Goal: Task Accomplishment & Management: Complete application form

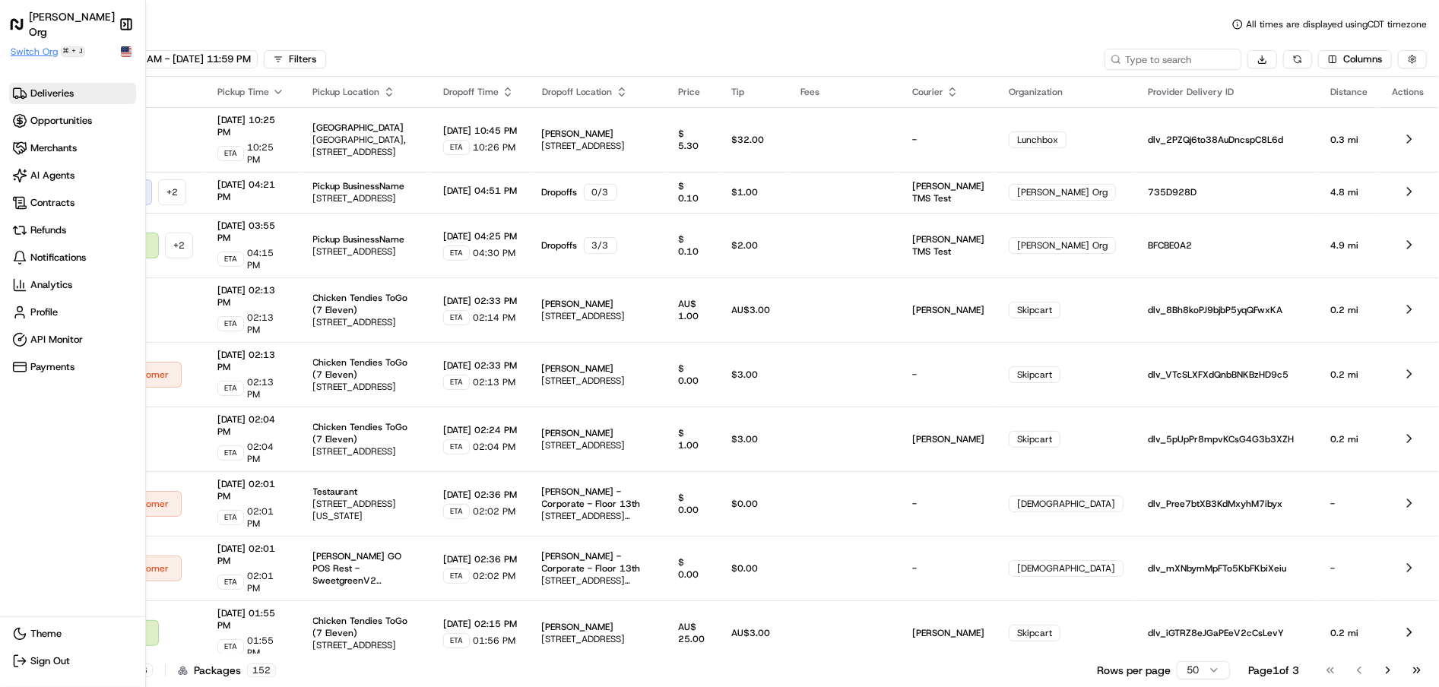
click at [43, 46] on span "Switch Org" at bounding box center [34, 52] width 47 height 12
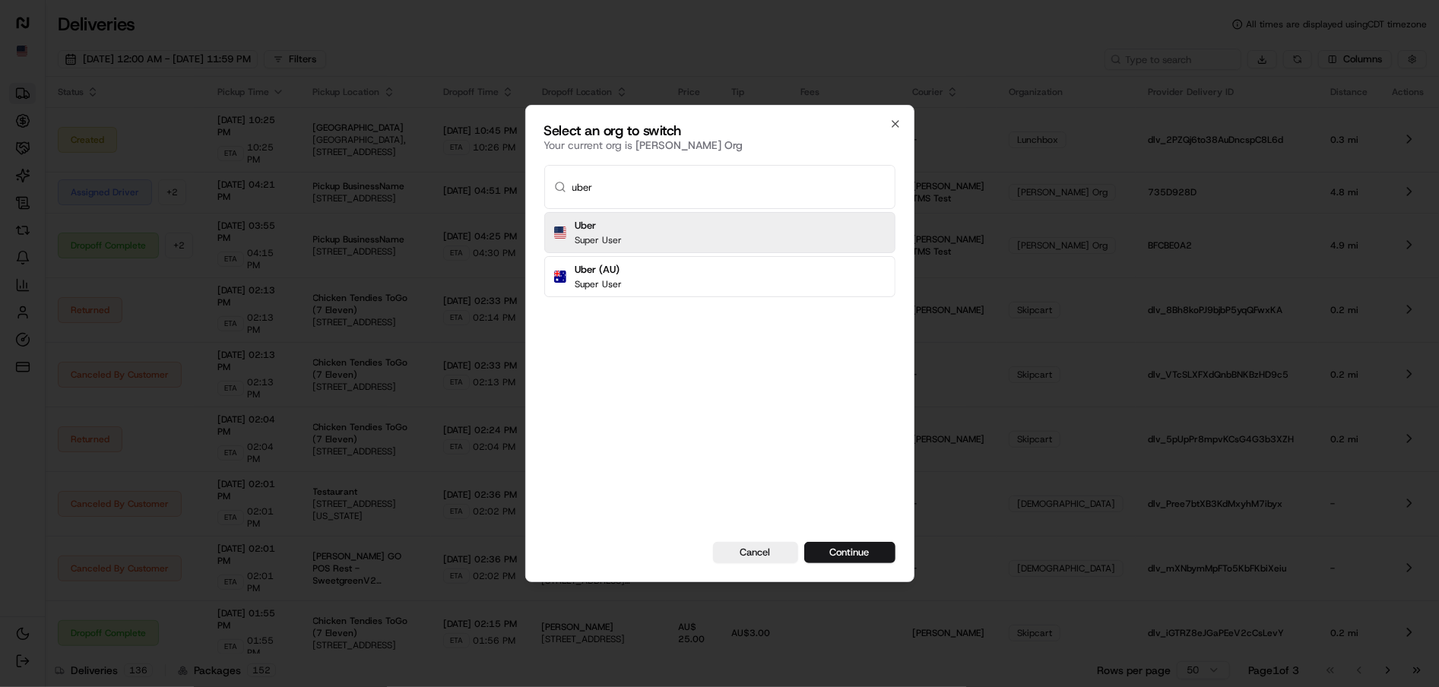
type input "uber"
click at [650, 232] on div "Uber Super User" at bounding box center [719, 232] width 351 height 41
click at [804, 542] on button "Continue" at bounding box center [849, 552] width 91 height 21
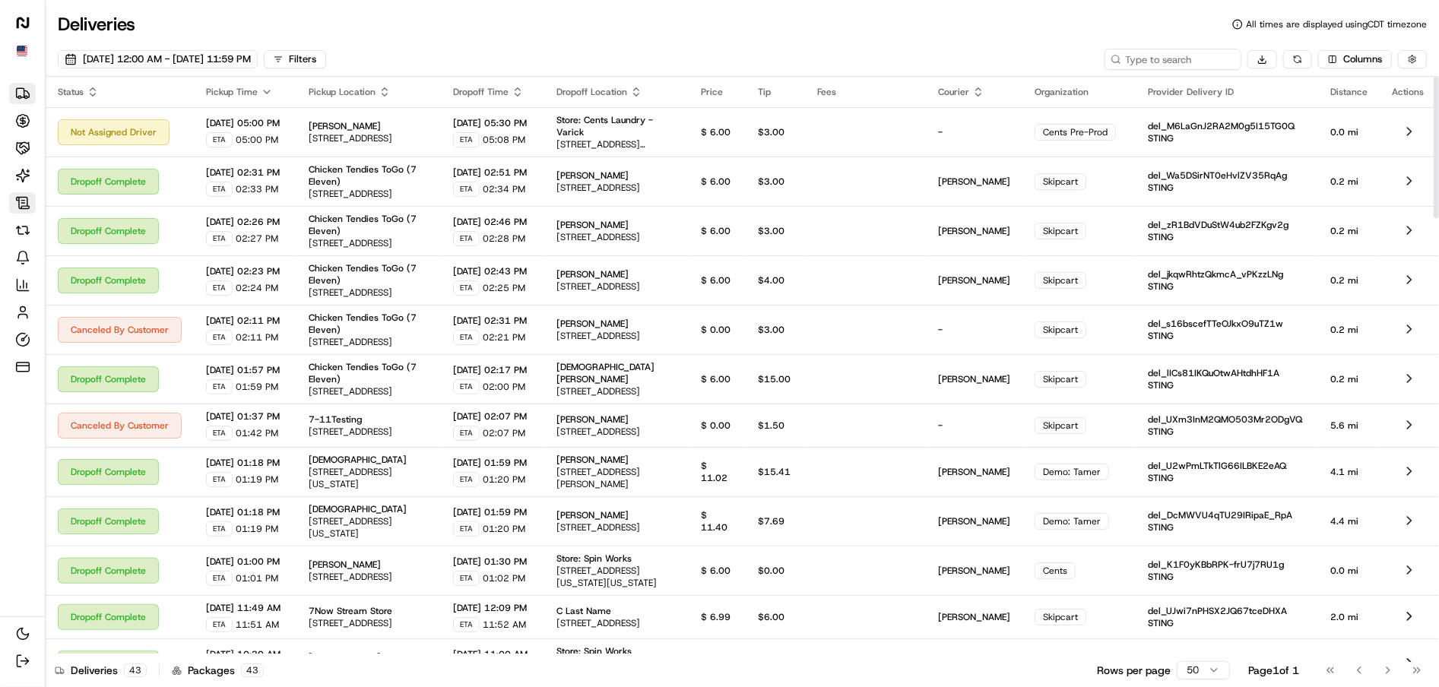
click at [21, 203] on icon at bounding box center [22, 203] width 3 height 0
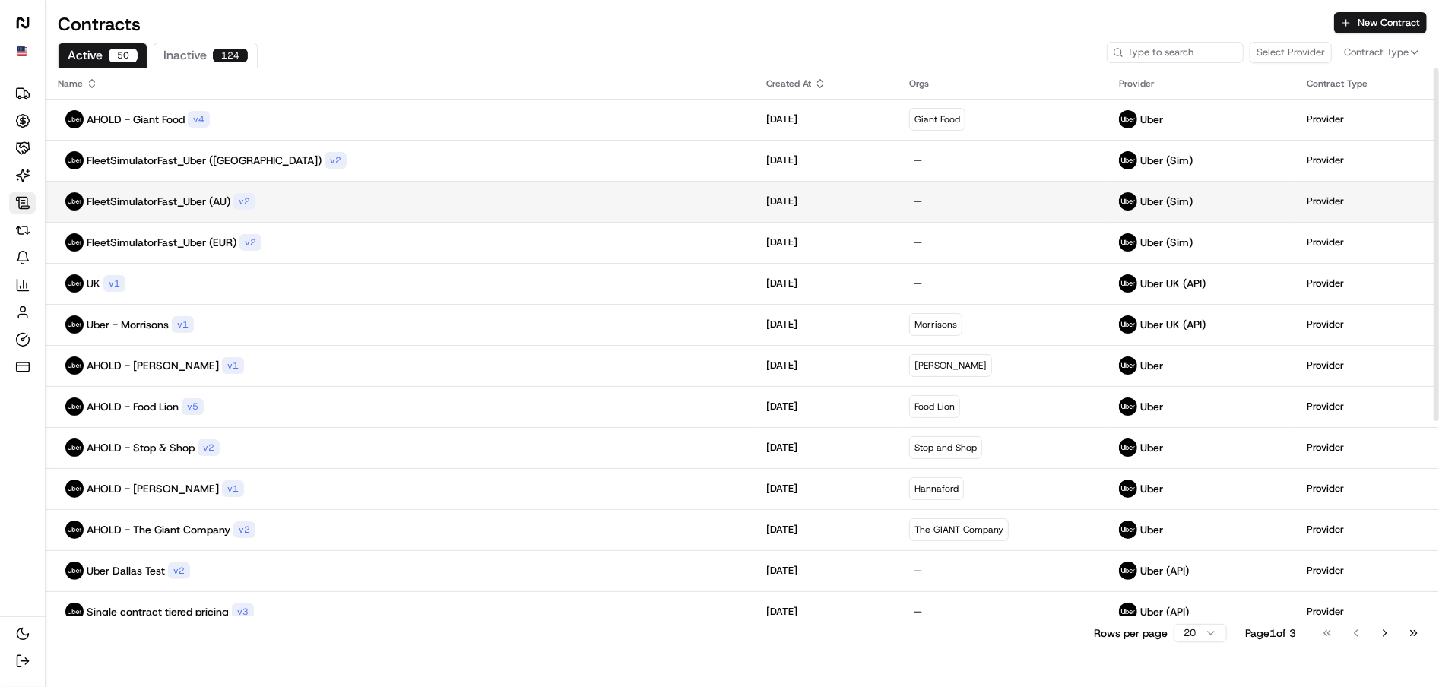
click at [177, 198] on p "FleetSimulatorFast_Uber (AU)" at bounding box center [159, 201] width 144 height 15
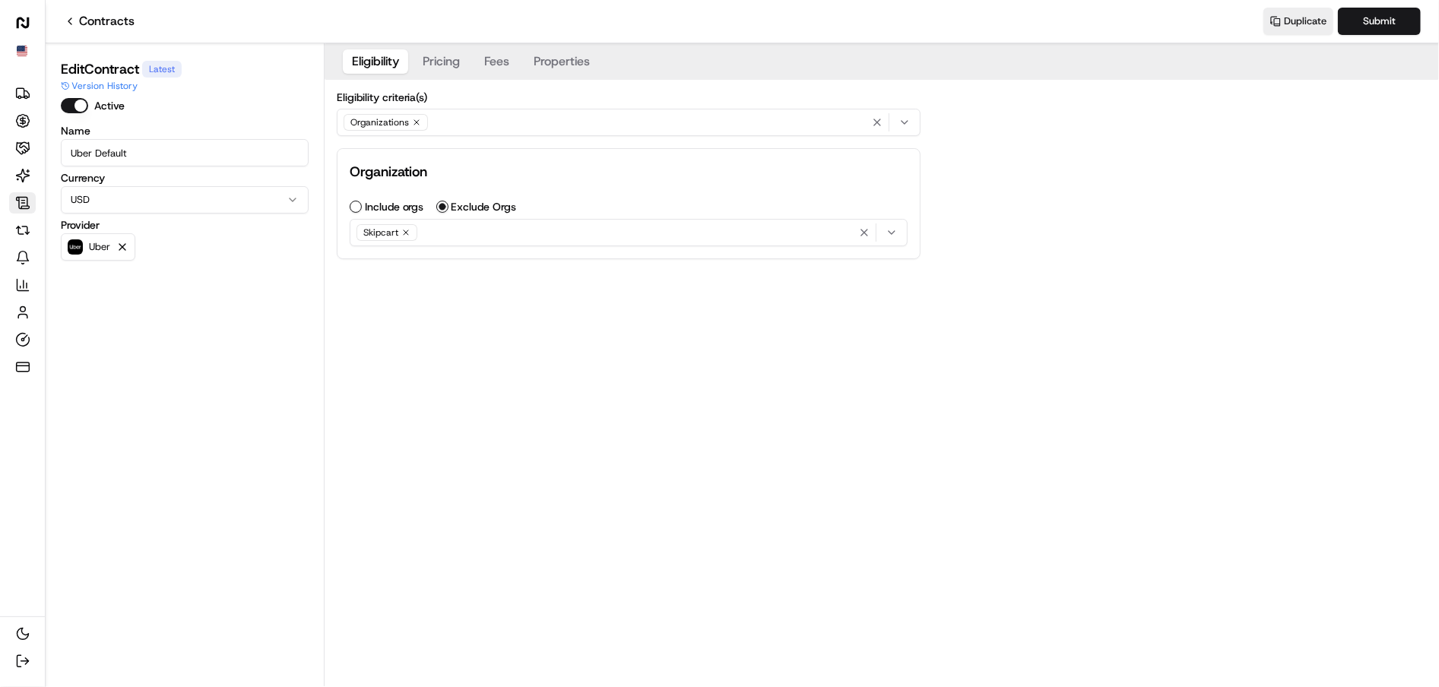
click at [574, 69] on button "Properties" at bounding box center [562, 61] width 74 height 24
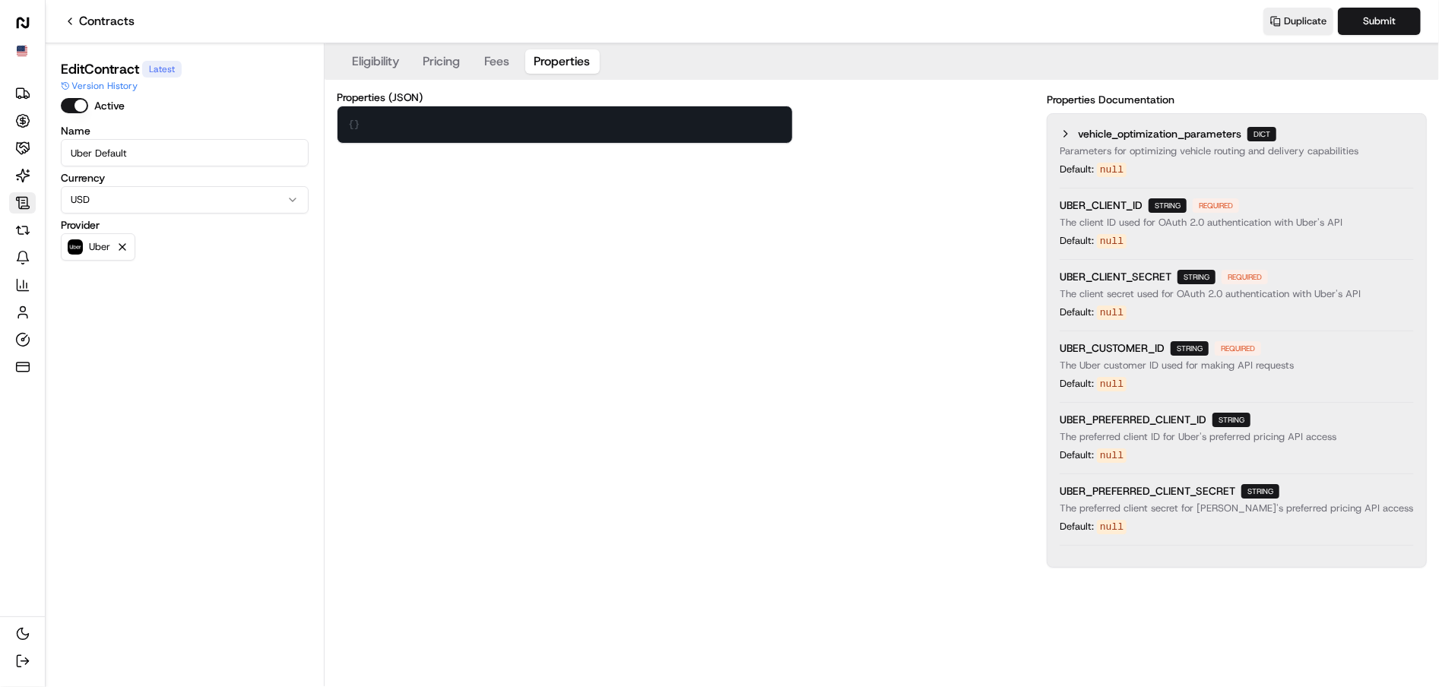
click at [511, 275] on div "Properties (JSON) {} { } Properties Documentation vehicle_optimization_paramete…" at bounding box center [882, 330] width 1090 height 476
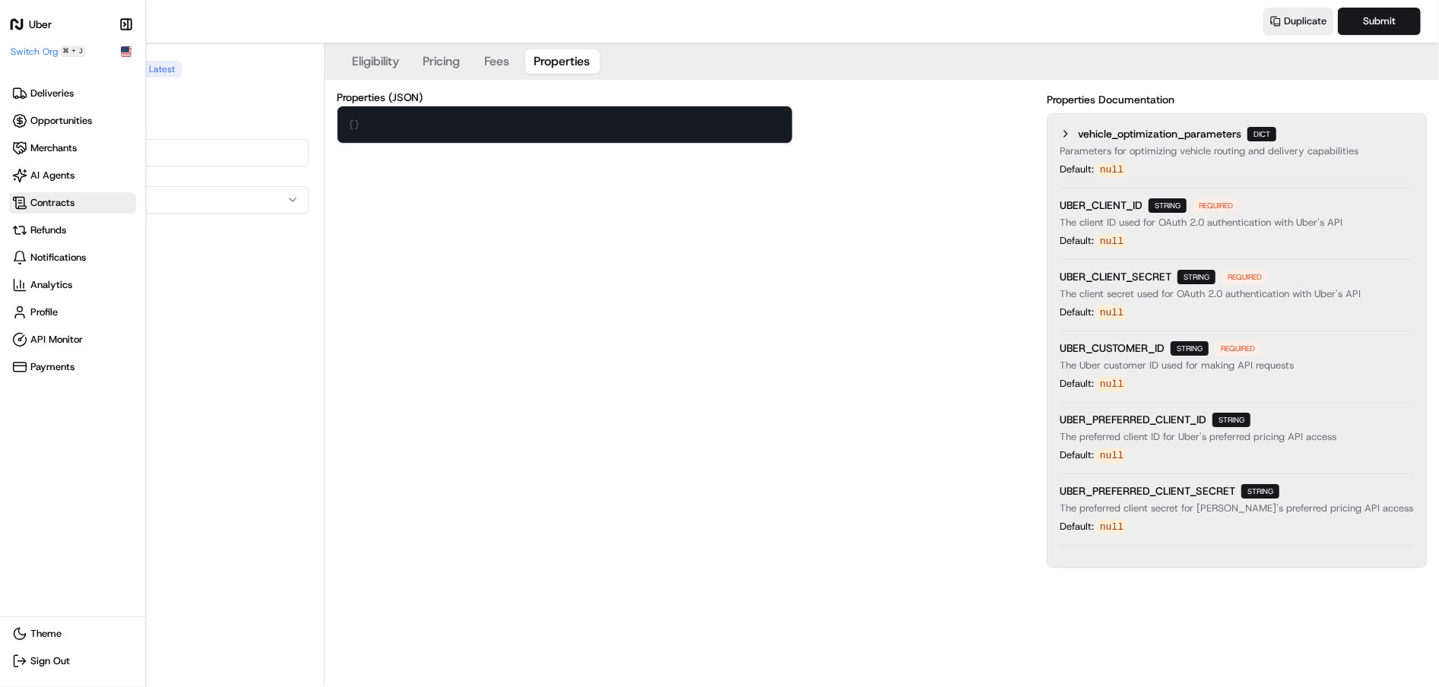
click at [27, 204] on span "Contracts" at bounding box center [72, 202] width 121 height 15
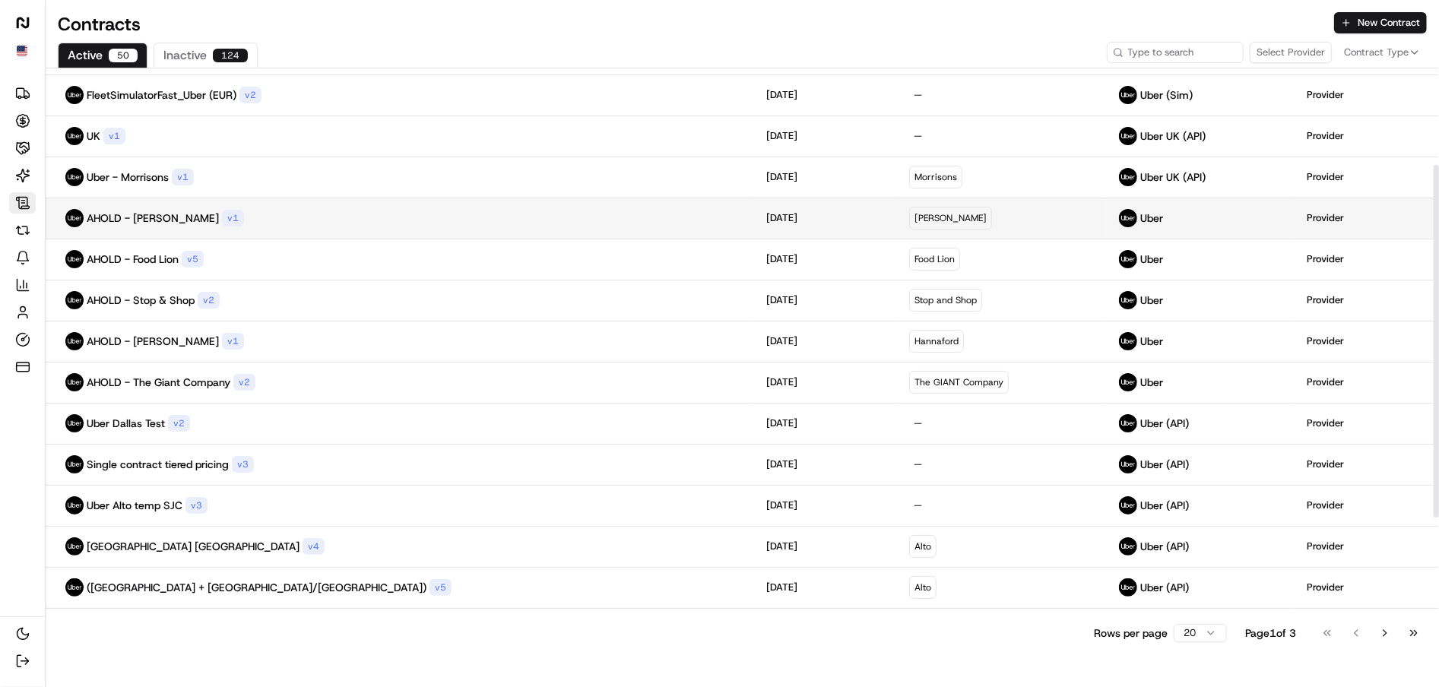
scroll to position [150, 0]
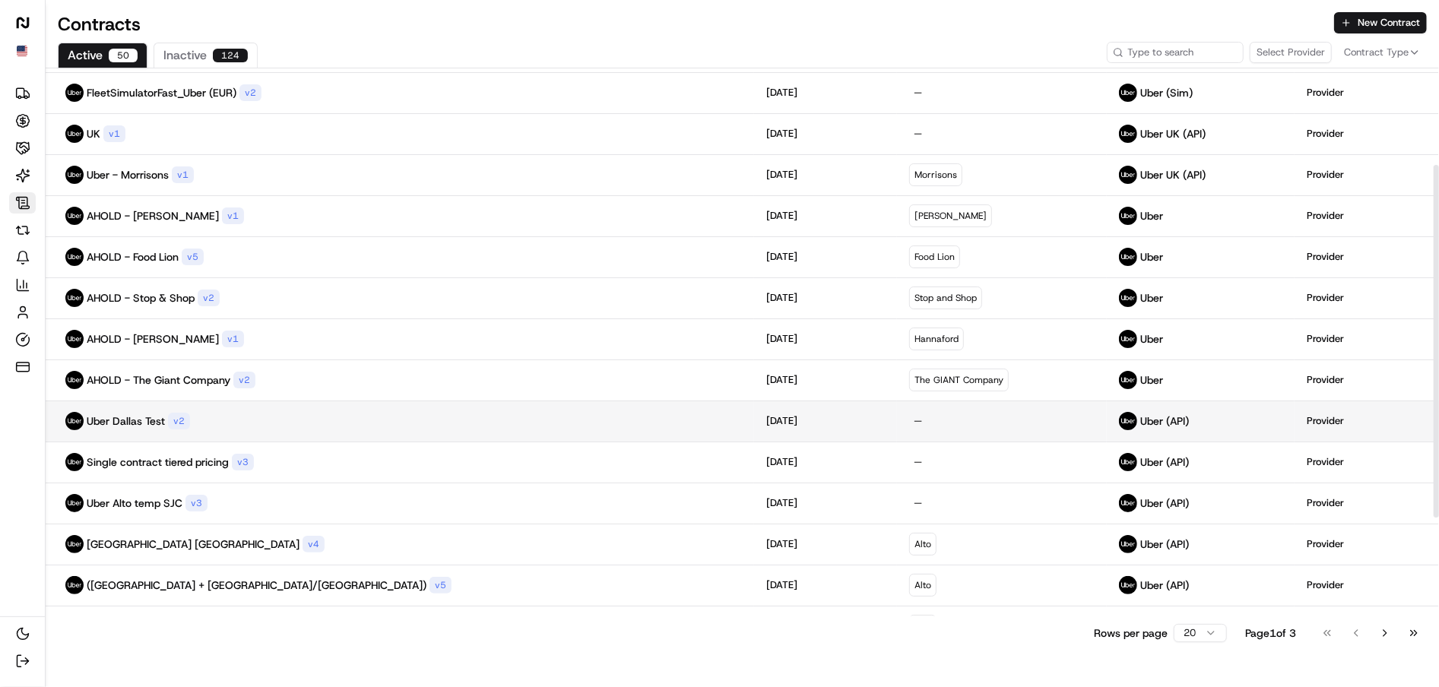
click at [281, 423] on div "Uber Dallas Test v 2" at bounding box center [400, 421] width 684 height 18
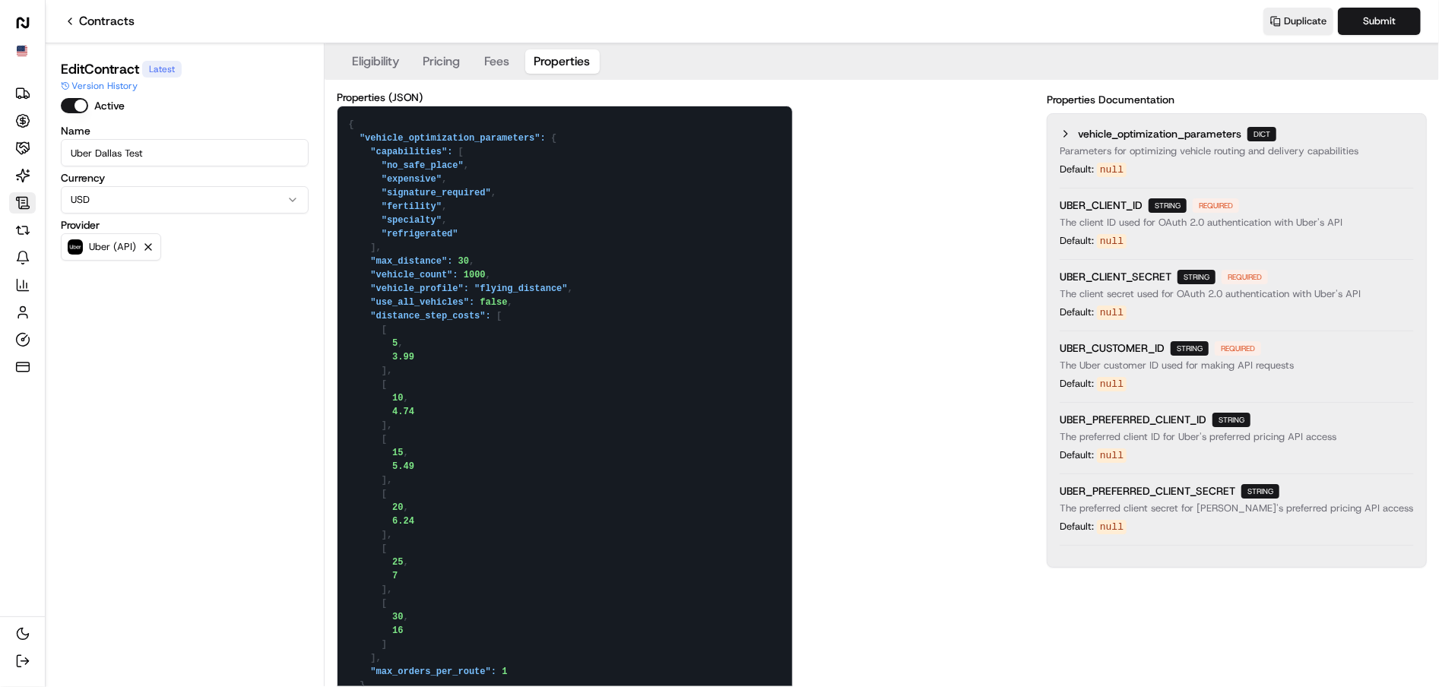
click at [581, 66] on button "Properties" at bounding box center [562, 61] width 74 height 24
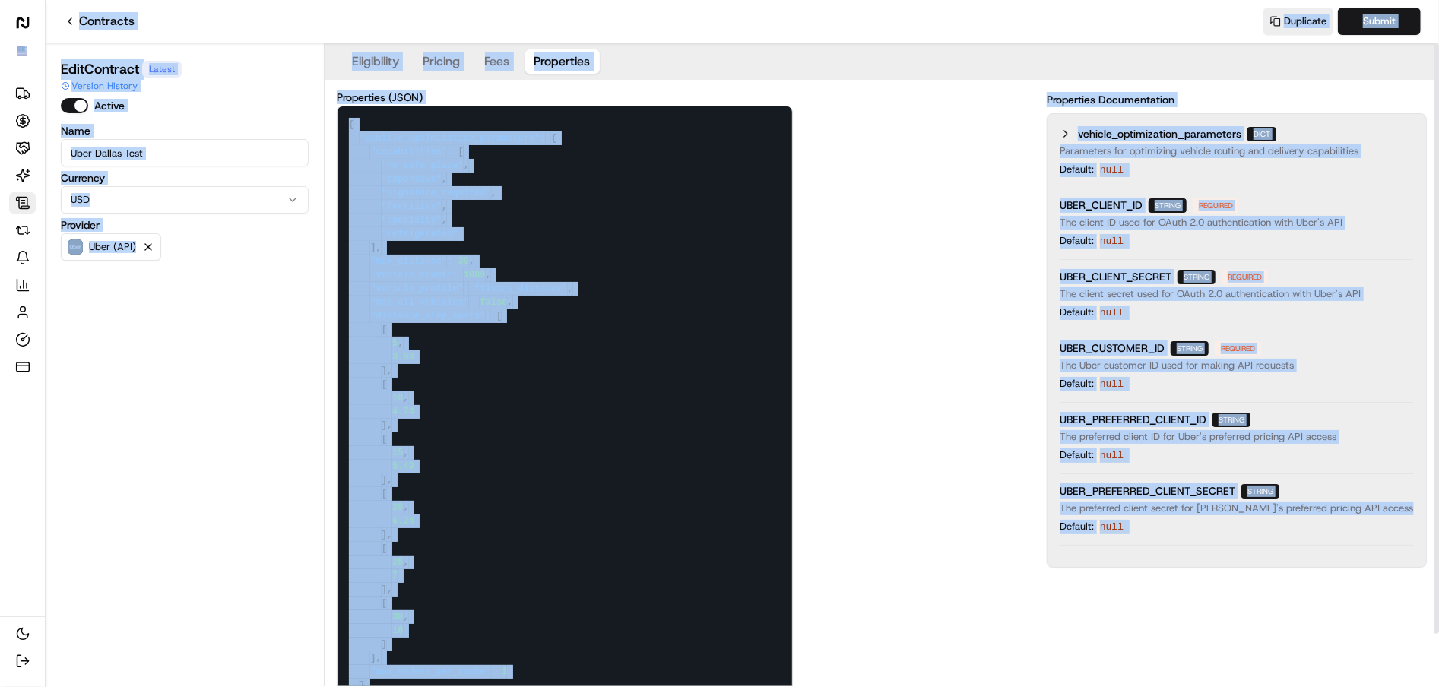
copy div "Deliveries Opportunities Merchants AI Agents Contracts Refunds Notifications An…"
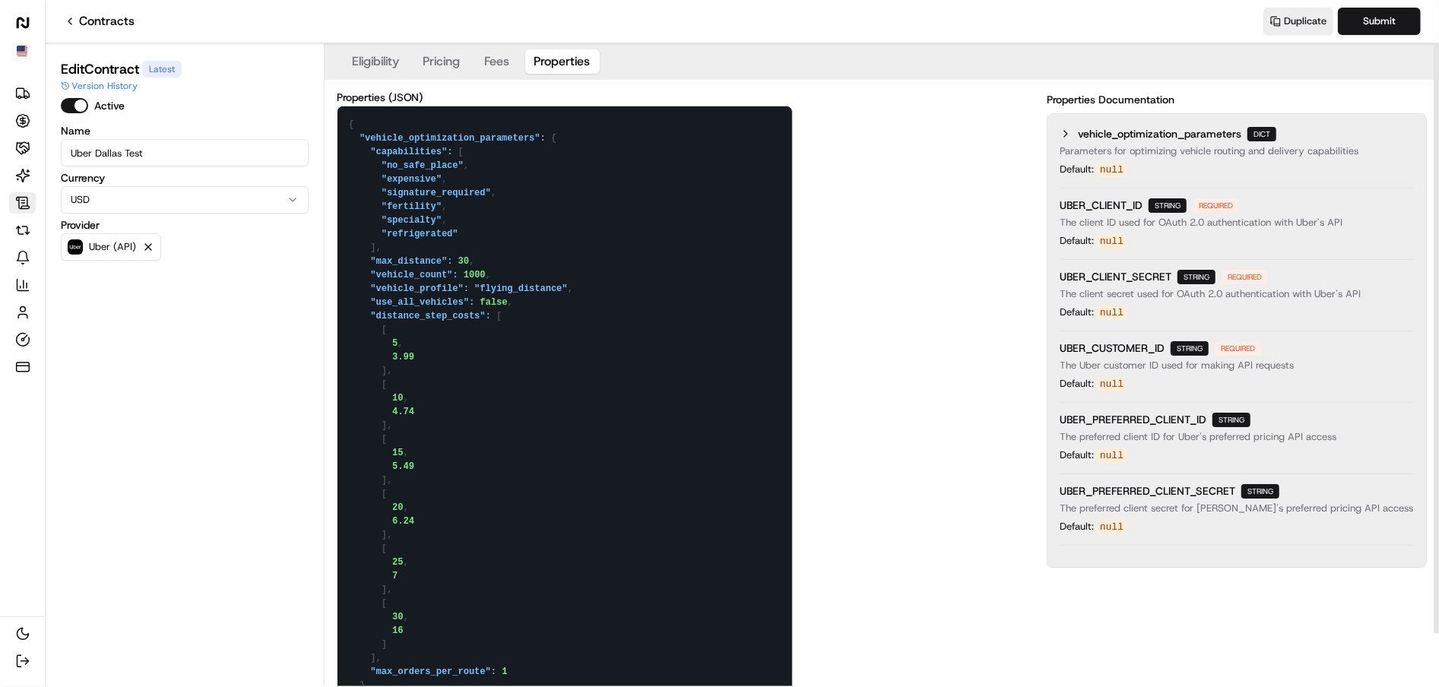
click at [635, 353] on textarea "{ "vehicle_optimization_parameters": { "capabilities": [ "no_safe_place", "expe…" at bounding box center [565, 411] width 455 height 611
click at [72, 25] on icon at bounding box center [70, 21] width 12 height 12
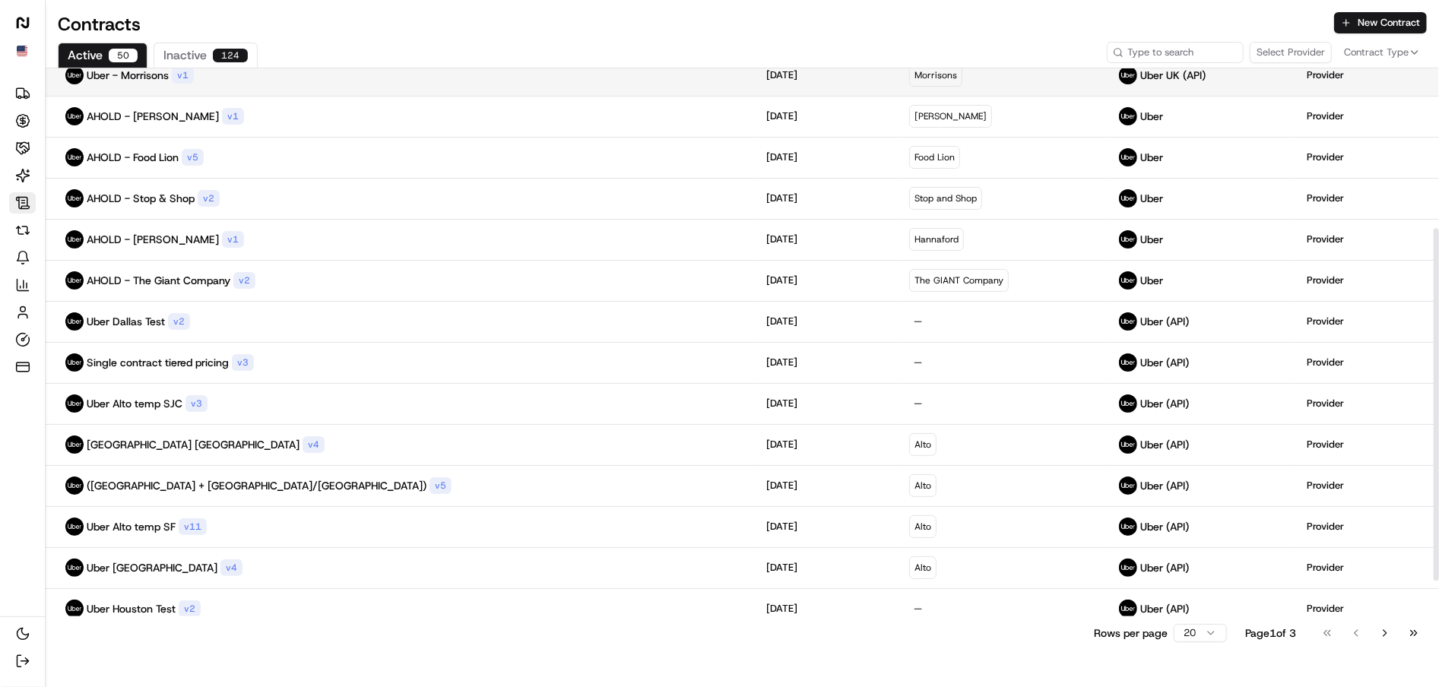
scroll to position [250, 0]
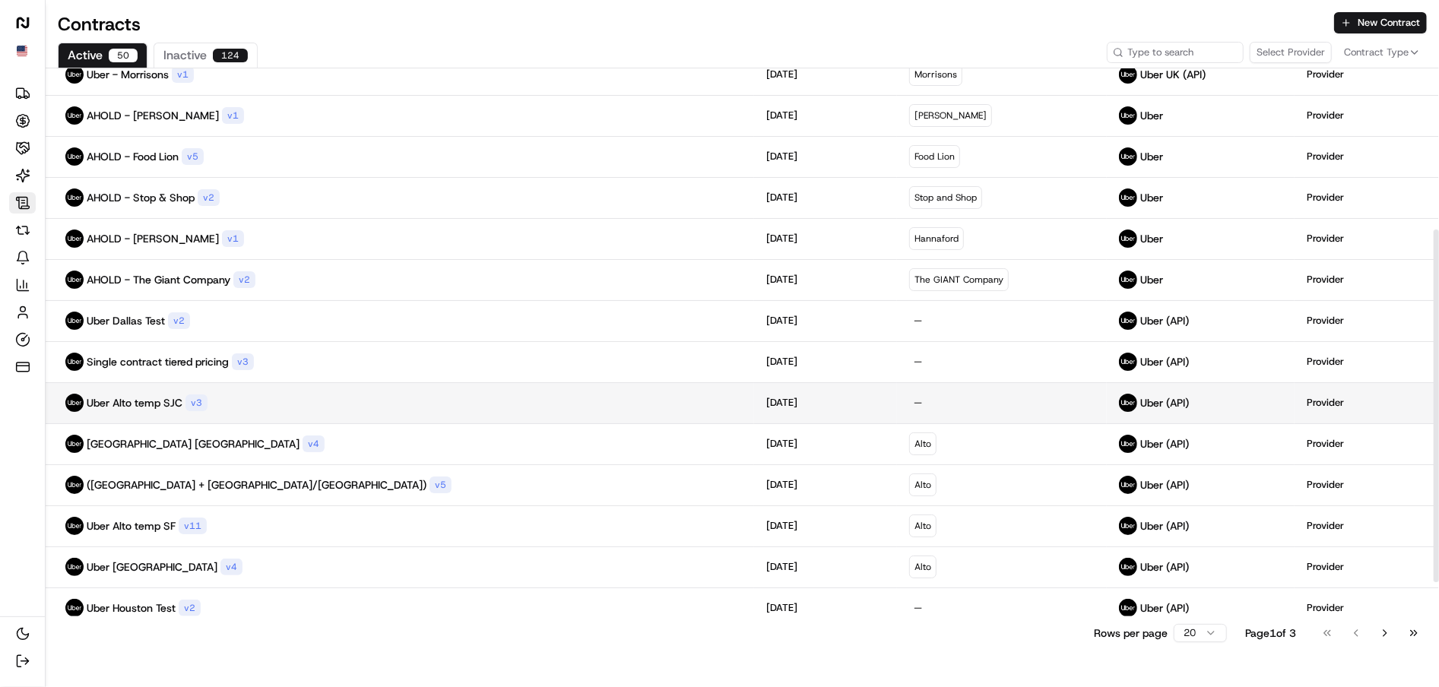
click at [263, 415] on td "Uber Alto temp SJC v 3" at bounding box center [400, 402] width 709 height 41
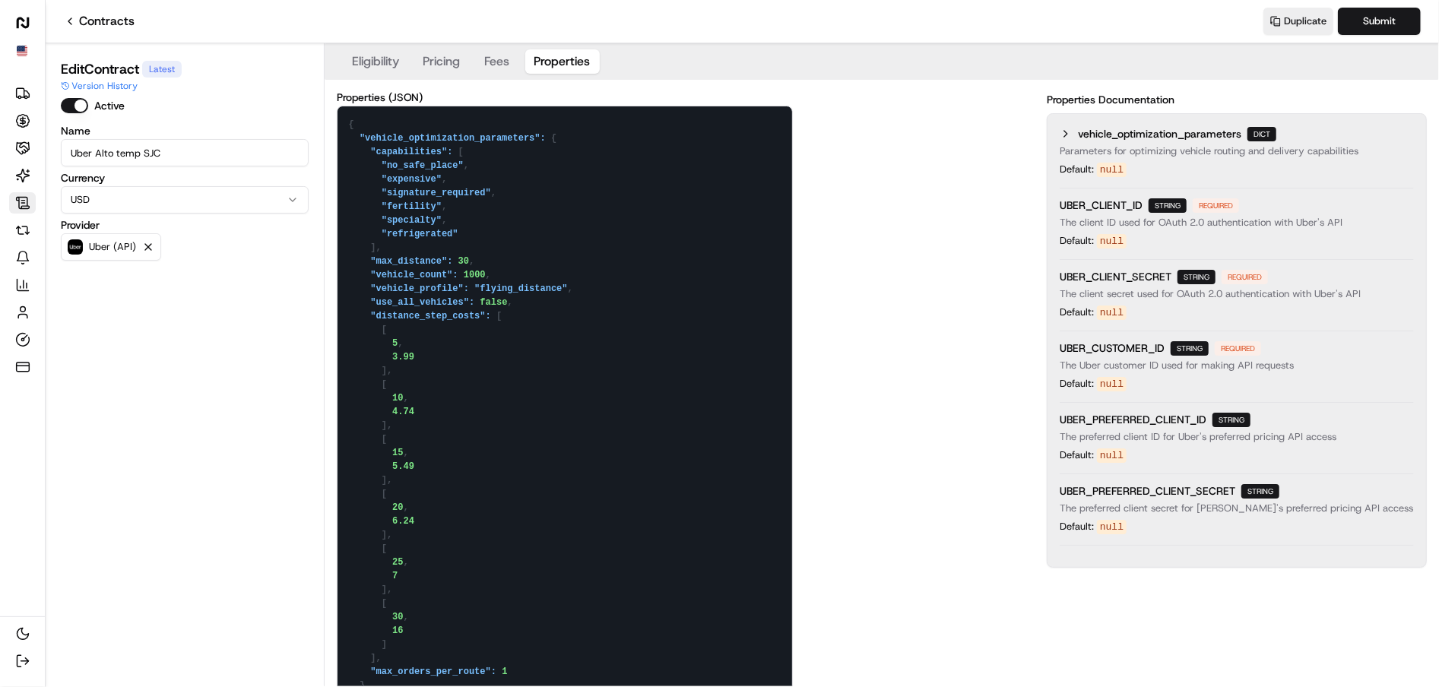
click at [541, 56] on button "Properties" at bounding box center [562, 61] width 74 height 24
click at [498, 398] on textarea "{ "vehicle_optimization_parameters": { "capabilities": [ "no_safe_place", "expe…" at bounding box center [565, 411] width 455 height 611
click at [110, 44] on div "Edit Contract Latest Version History Active Name Uber Alto temp SJC Currency US…" at bounding box center [185, 364] width 279 height 643
click at [110, 26] on link "Contracts" at bounding box center [99, 21] width 71 height 18
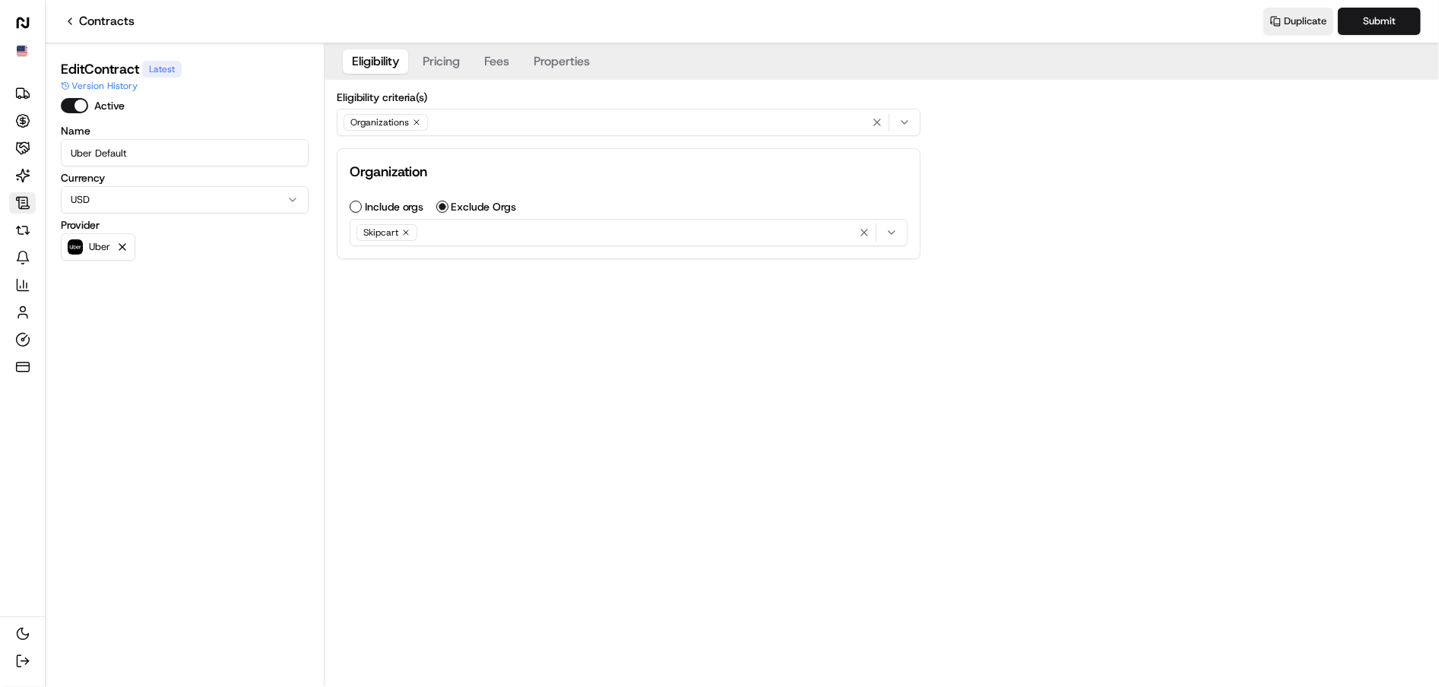
click at [581, 59] on button "Properties" at bounding box center [562, 61] width 74 height 24
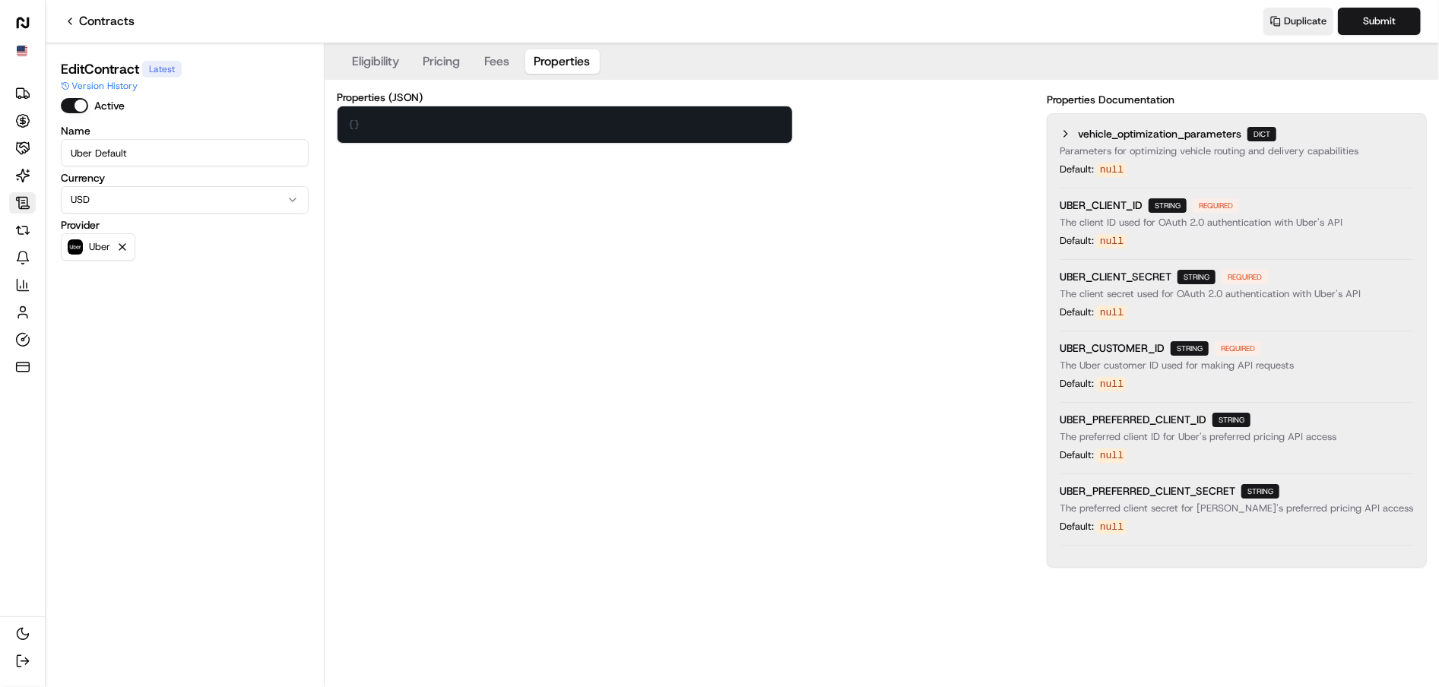
click at [441, 129] on textarea "{}" at bounding box center [565, 124] width 455 height 36
paste textarea ""vehicle_optimization_parameters": { "capabilities": [ "no_safe_place", "expens…"
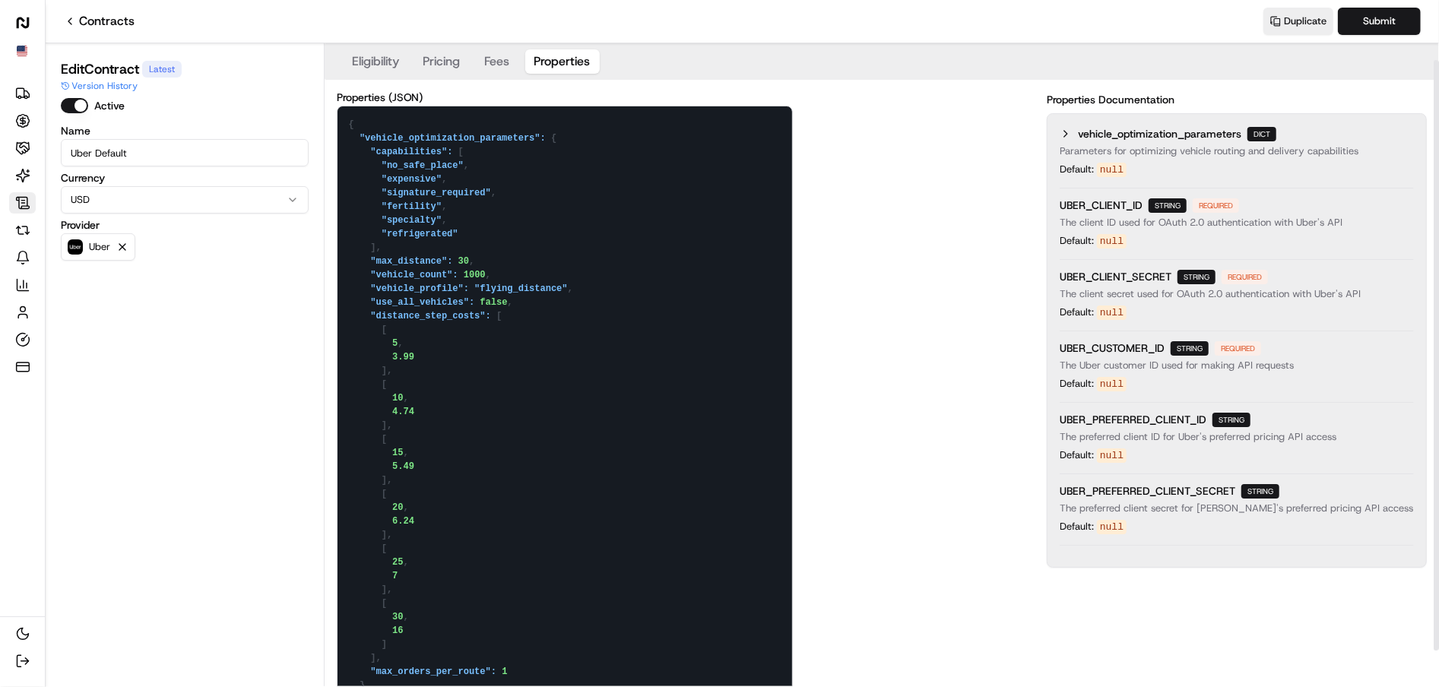
scroll to position [18, 0]
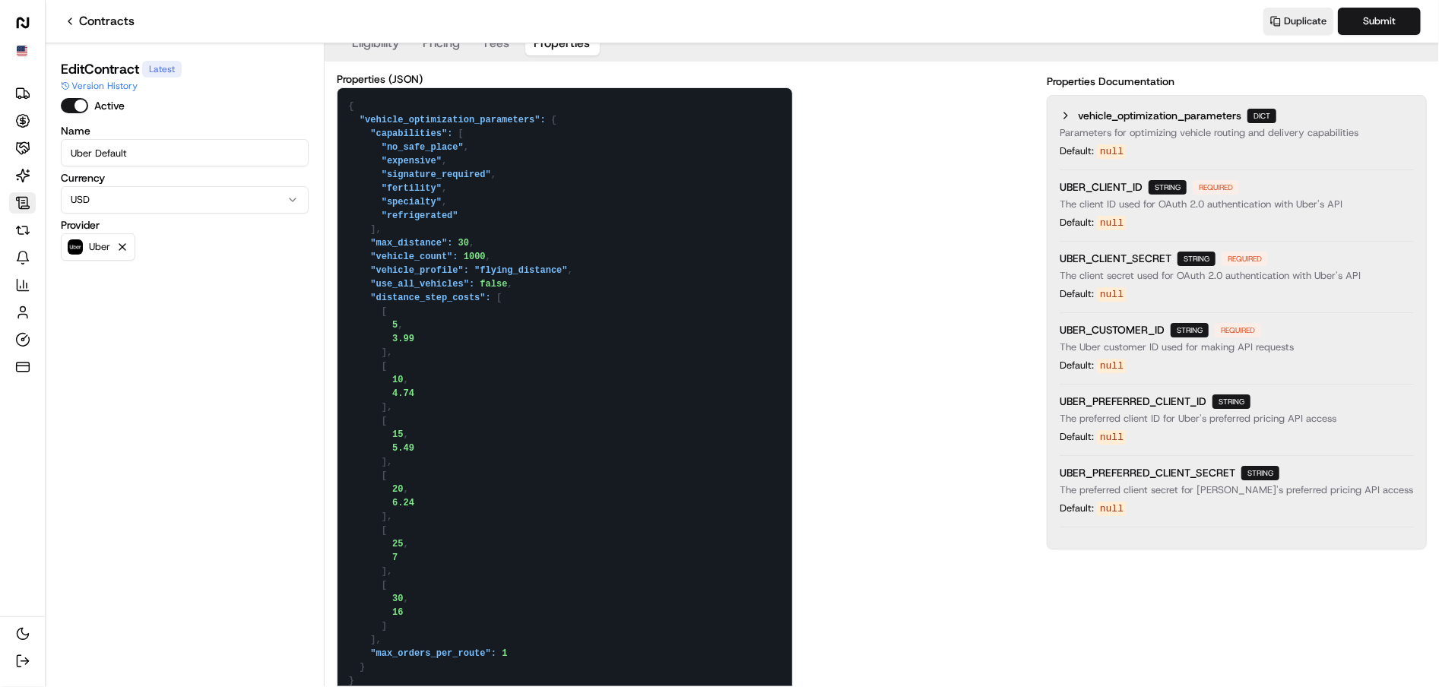
drag, startPoint x: 398, startPoint y: 228, endPoint x: 293, endPoint y: 140, distance: 136.5
click at [293, 140] on div "Edit Contract Latest Version History Active Name Uber Default Currency USD Prov…" at bounding box center [742, 364] width 1393 height 643
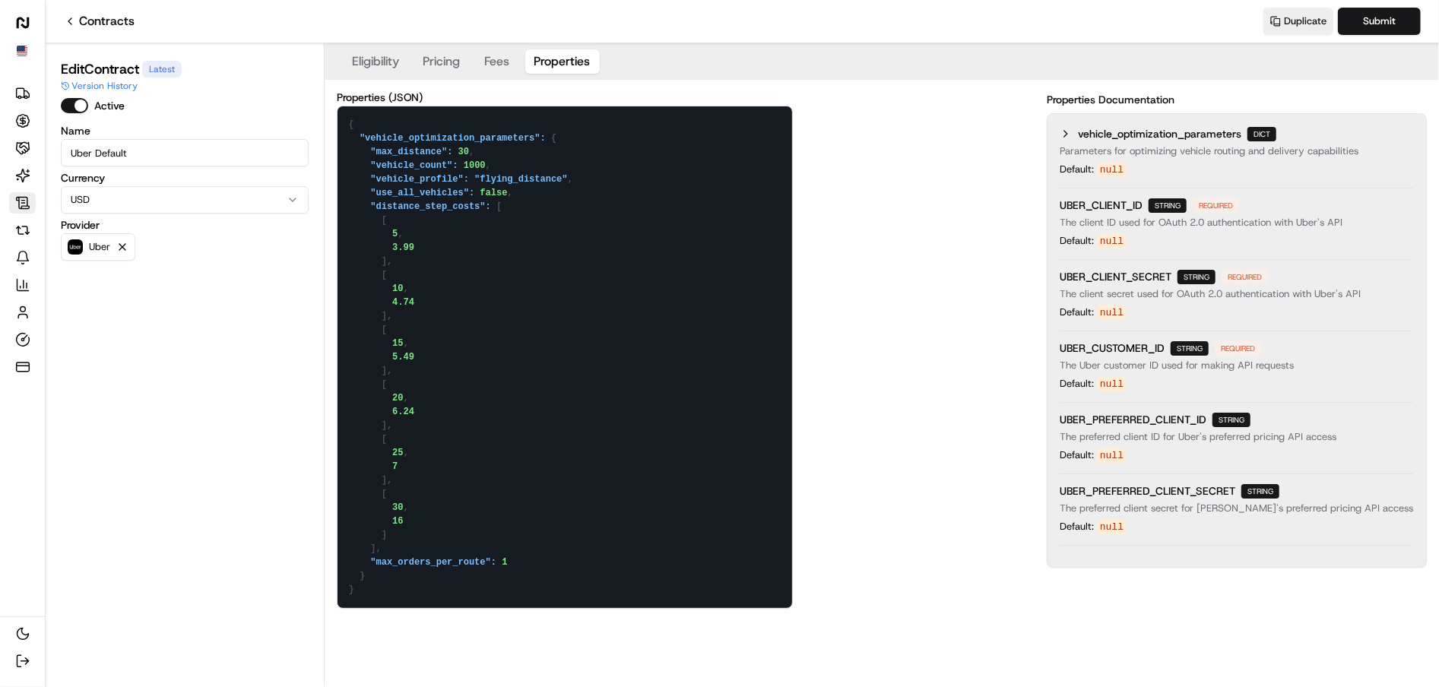
click at [466, 151] on textarea "{ "vehicle_optimization_parameters": { "max_distance": 30, "vehicle_count": 100…" at bounding box center [565, 357] width 455 height 502
drag, startPoint x: 487, startPoint y: 160, endPoint x: 470, endPoint y: 161, distance: 16.7
click at [470, 161] on textarea "{ "vehicle_optimization_parameters": { "max_distance": 20, "vehicle_count": 100…" at bounding box center [565, 357] width 455 height 502
drag, startPoint x: 416, startPoint y: 252, endPoint x: 395, endPoint y: 252, distance: 21.3
click at [395, 252] on textarea "{ "vehicle_optimization_parameters": { "max_distance": 20, "vehicle_count": 100…" at bounding box center [565, 357] width 455 height 502
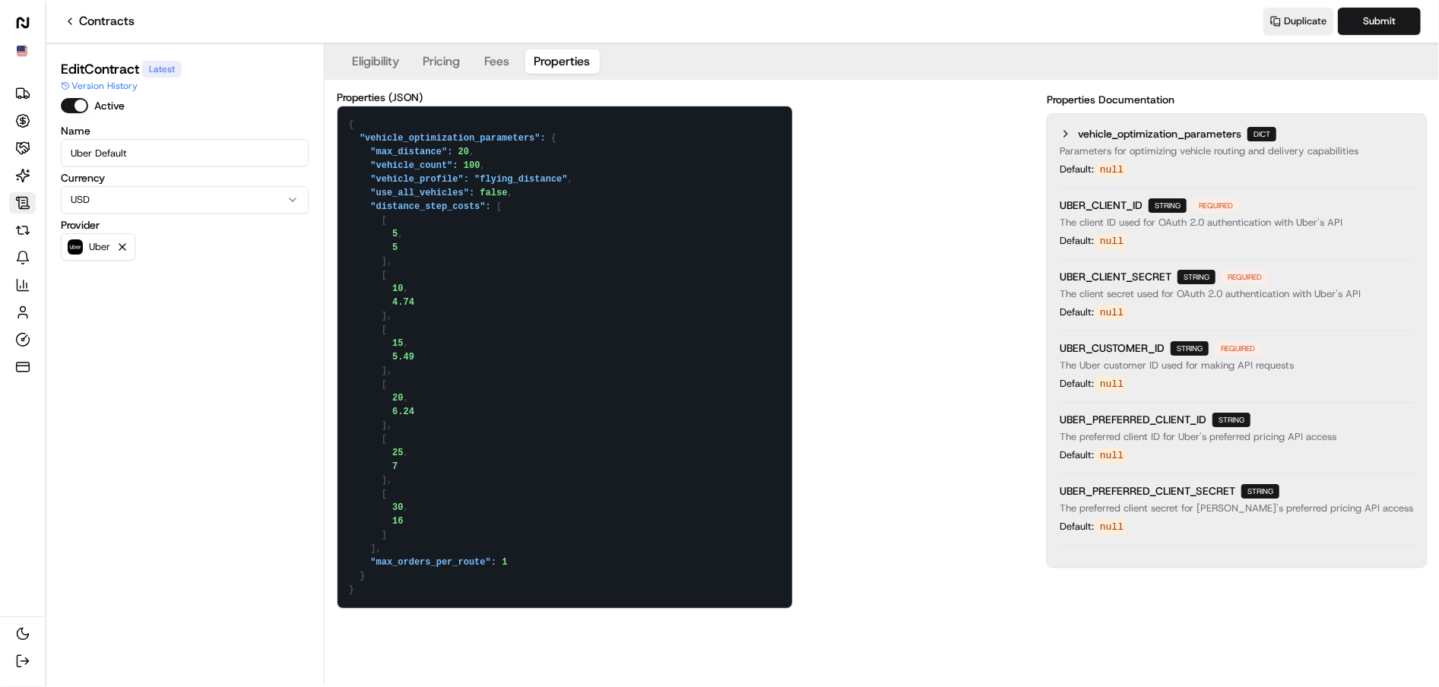
drag, startPoint x: 420, startPoint y: 301, endPoint x: 386, endPoint y: 301, distance: 33.4
click at [386, 301] on textarea "{ "vehicle_optimization_parameters": { "max_distance": 20, "vehicle_count": 100…" at bounding box center [565, 357] width 455 height 502
click at [430, 309] on textarea "{ "vehicle_optimization_parameters": { "max_distance": 20, "vehicle_count": 100…" at bounding box center [565, 357] width 455 height 502
drag, startPoint x: 418, startPoint y: 362, endPoint x: 387, endPoint y: 361, distance: 31.2
click at [387, 361] on textarea "{ "vehicle_optimization_parameters": { "max_distance": 20, "vehicle_count": 100…" at bounding box center [565, 357] width 455 height 502
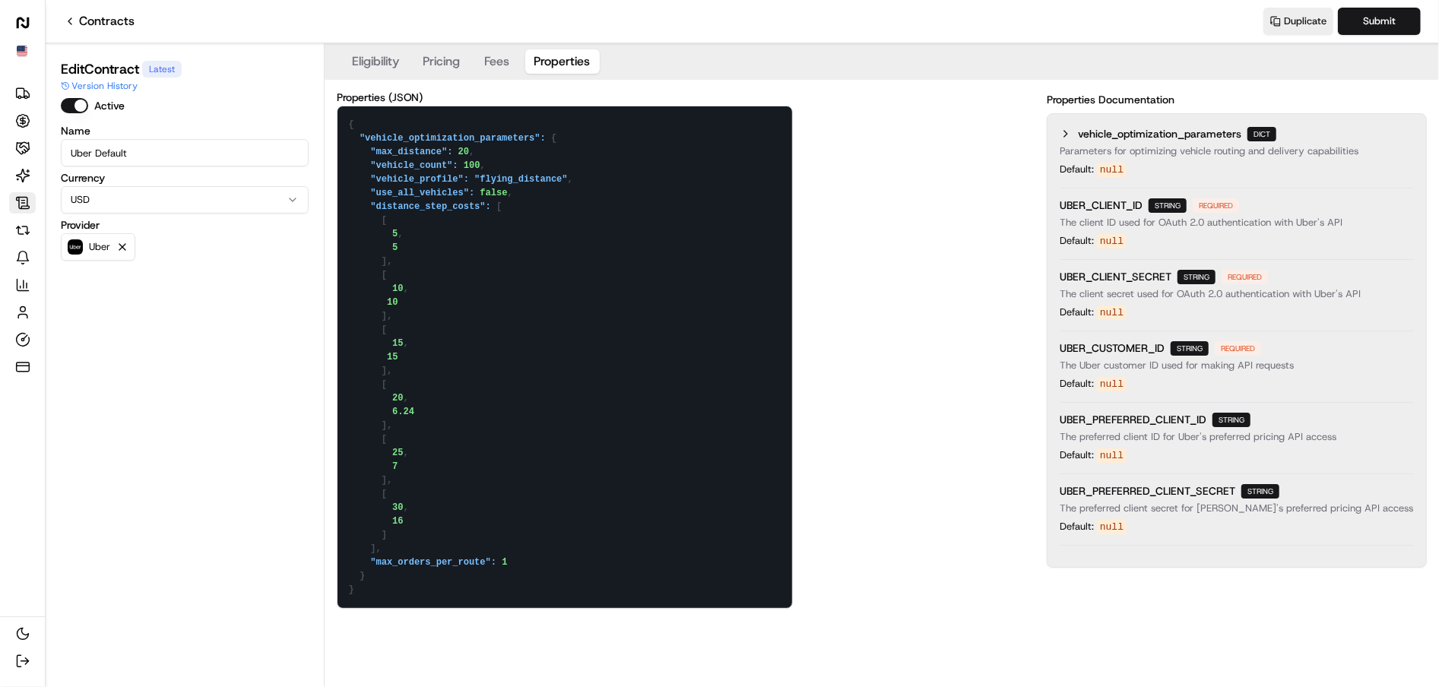
drag, startPoint x: 420, startPoint y: 411, endPoint x: 395, endPoint y: 411, distance: 25.1
click at [395, 411] on textarea "{ "vehicle_optimization_parameters": { "max_distance": 20, "vehicle_count": 100…" at bounding box center [565, 357] width 455 height 502
drag, startPoint x: 410, startPoint y: 296, endPoint x: 390, endPoint y: 298, distance: 19.9
click at [390, 298] on textarea "{ "vehicle_optimization_parameters": { "max_distance": 20, "vehicle_count": 100…" at bounding box center [565, 357] width 455 height 502
click at [411, 362] on textarea "{ "vehicle_optimization_parameters": { "max_distance": 20, "vehicle_count": 100…" at bounding box center [565, 357] width 455 height 502
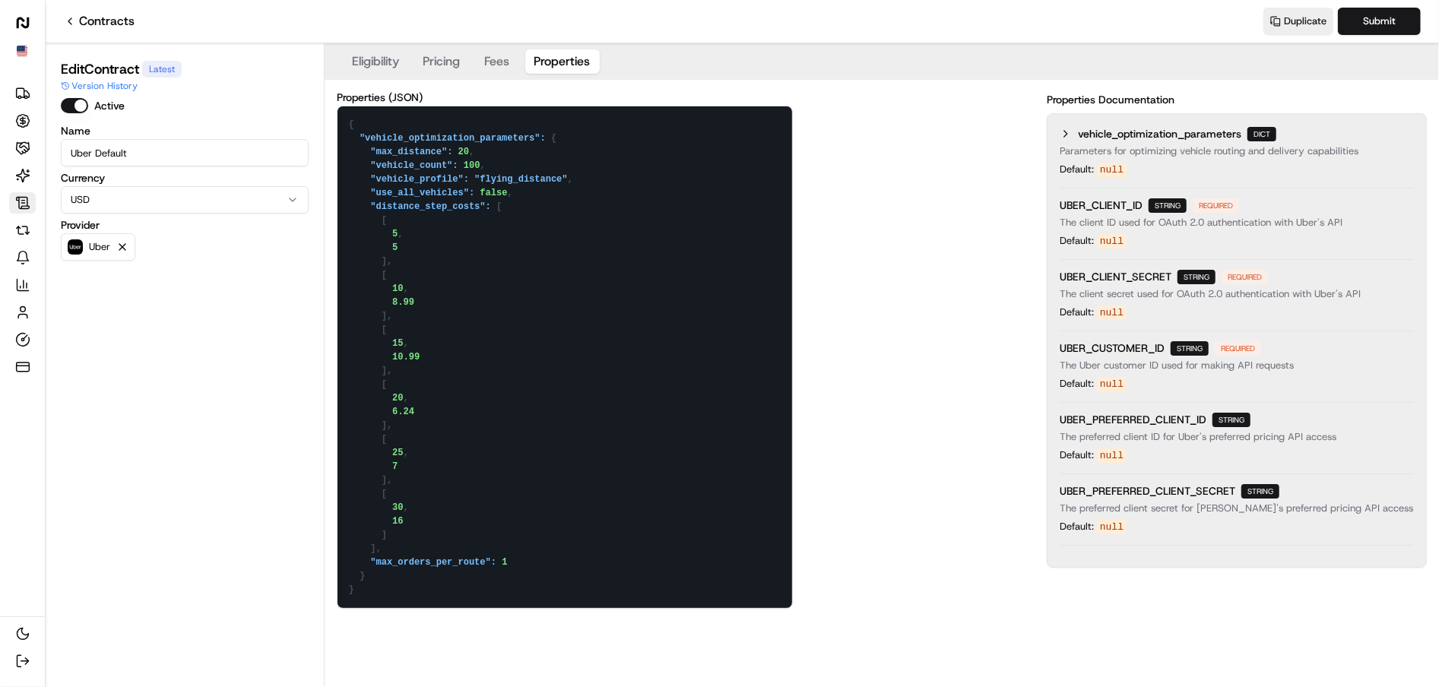
drag, startPoint x: 417, startPoint y: 414, endPoint x: 395, endPoint y: 414, distance: 22.0
click at [395, 414] on textarea "{ "vehicle_optimization_parameters": { "max_distance": 20, "vehicle_count": 100…" at bounding box center [565, 357] width 455 height 502
click at [401, 466] on textarea "{ "vehicle_optimization_parameters": { "max_distance": 20, "vehicle_count": 100…" at bounding box center [565, 357] width 455 height 502
drag, startPoint x: 403, startPoint y: 534, endPoint x: 341, endPoint y: 441, distance: 112.0
click at [341, 441] on textarea "{ "vehicle_optimization_parameters": { "max_distance": 20, "vehicle_count": 100…" at bounding box center [565, 357] width 455 height 502
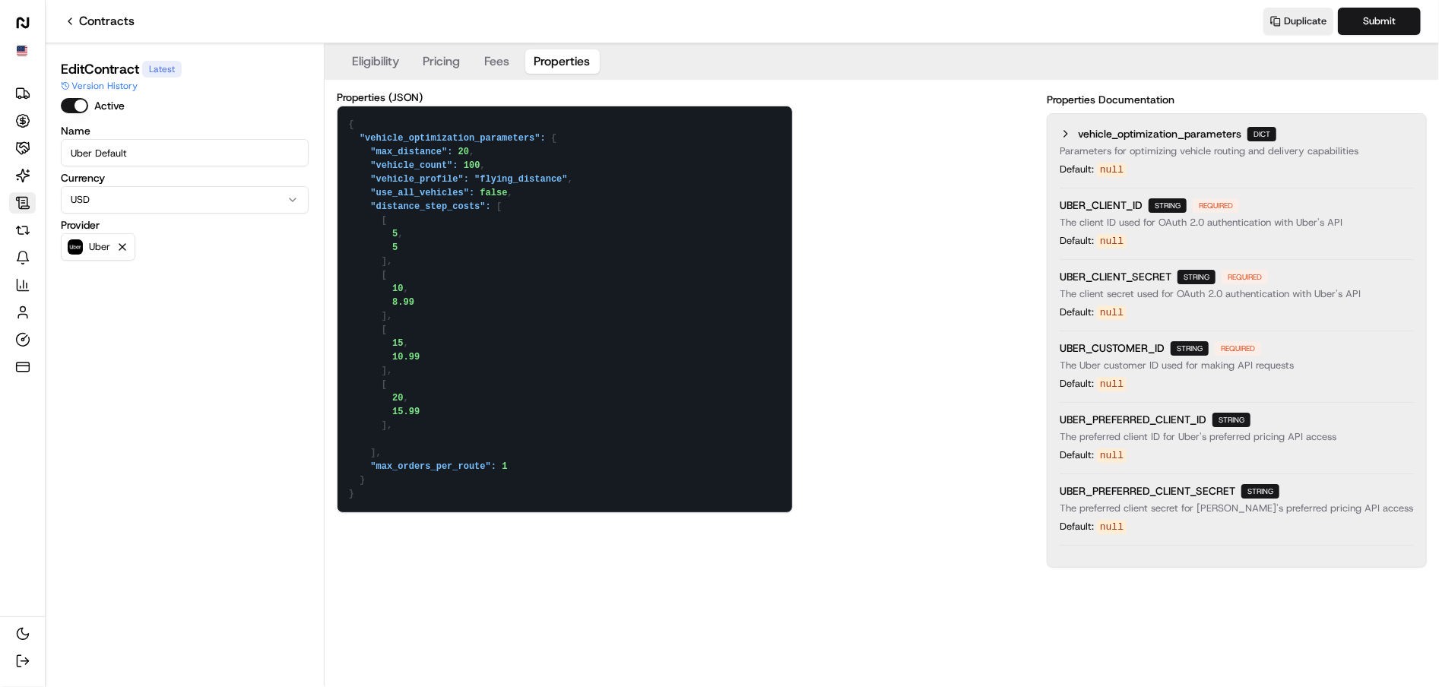
click at [385, 454] on textarea "{ "vehicle_optimization_parameters": { "max_distance": 20, "vehicle_count": 100…" at bounding box center [565, 309] width 455 height 406
click at [417, 428] on textarea "{ "vehicle_optimization_parameters": { "max_distance": 20, "vehicle_count": 100…" at bounding box center [565, 309] width 455 height 406
click at [407, 444] on textarea "{ "vehicle_optimization_parameters": { "max_distance": 20, "vehicle_count": 100…" at bounding box center [565, 309] width 455 height 406
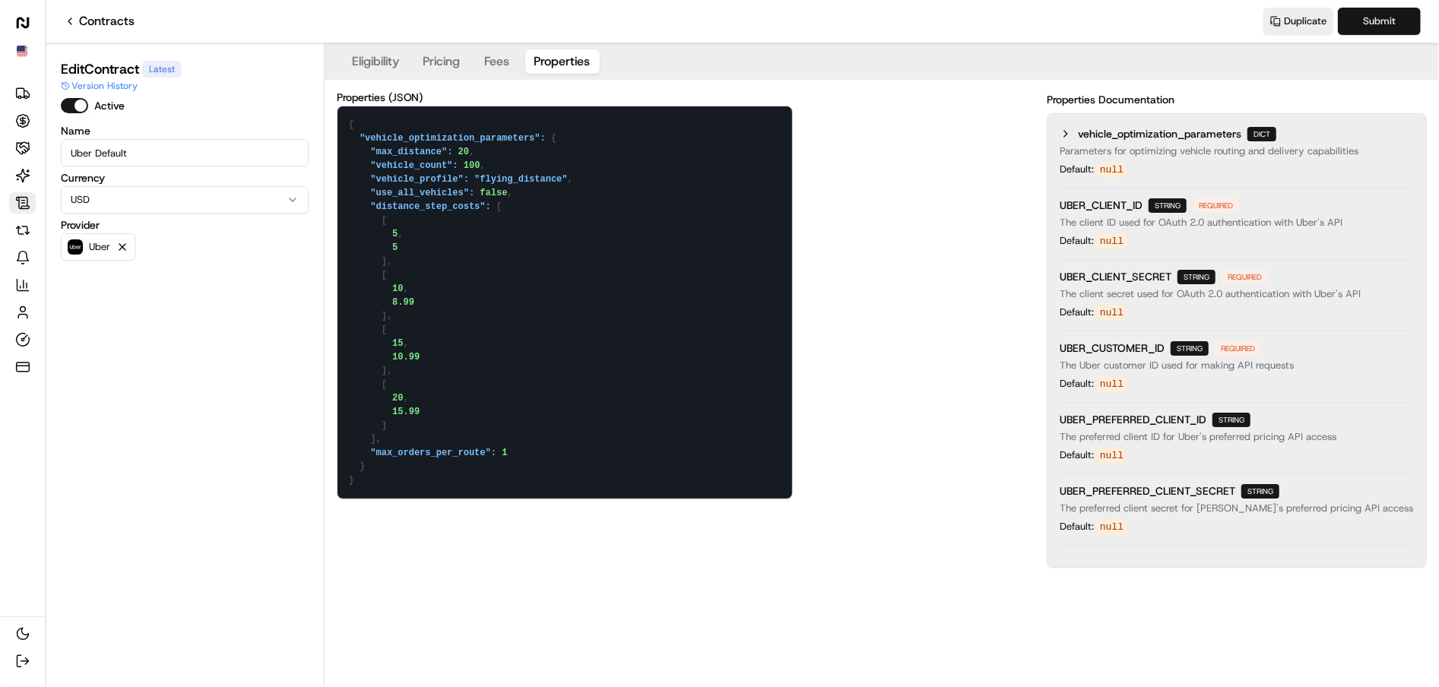
type textarea "{ "vehicle_optimization_parameters": { "max_distance": 20, "vehicle_count": 100…"
click at [1401, 29] on button "Submit" at bounding box center [1379, 21] width 83 height 27
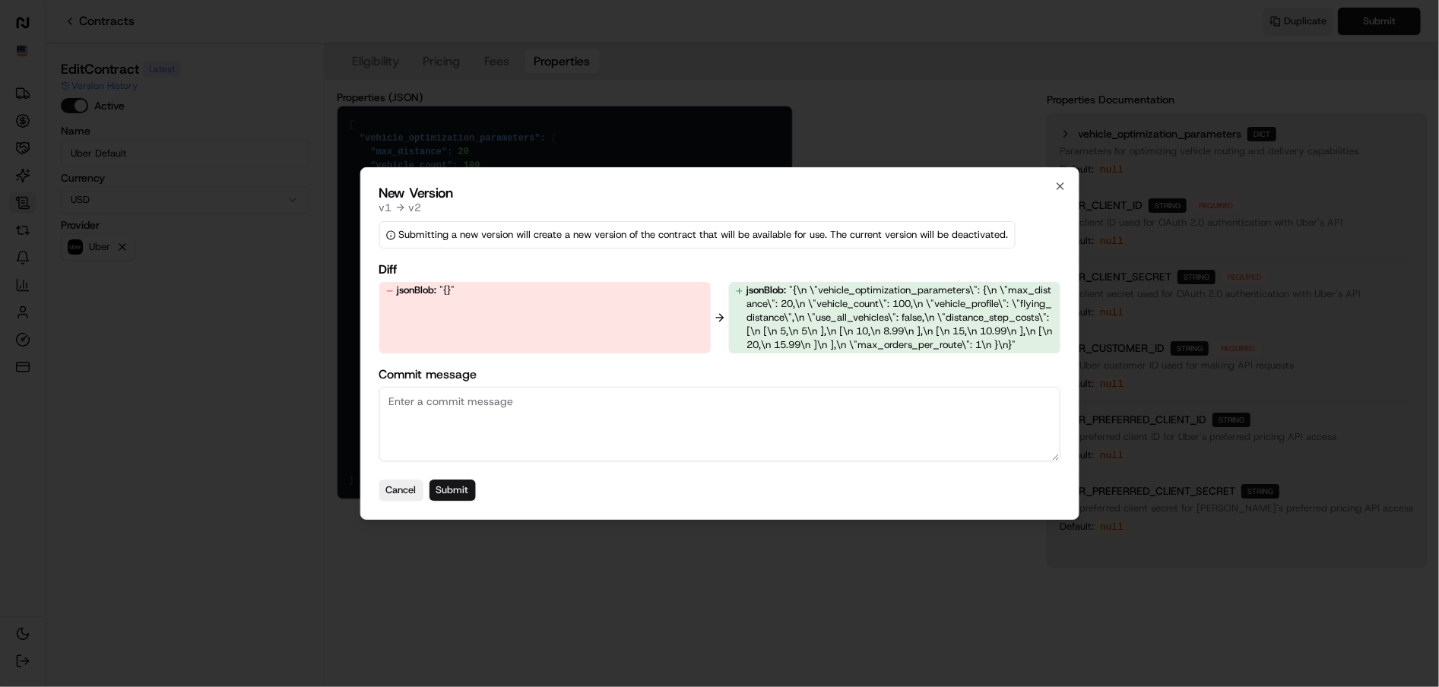
click at [450, 491] on button "Submit" at bounding box center [452, 490] width 46 height 21
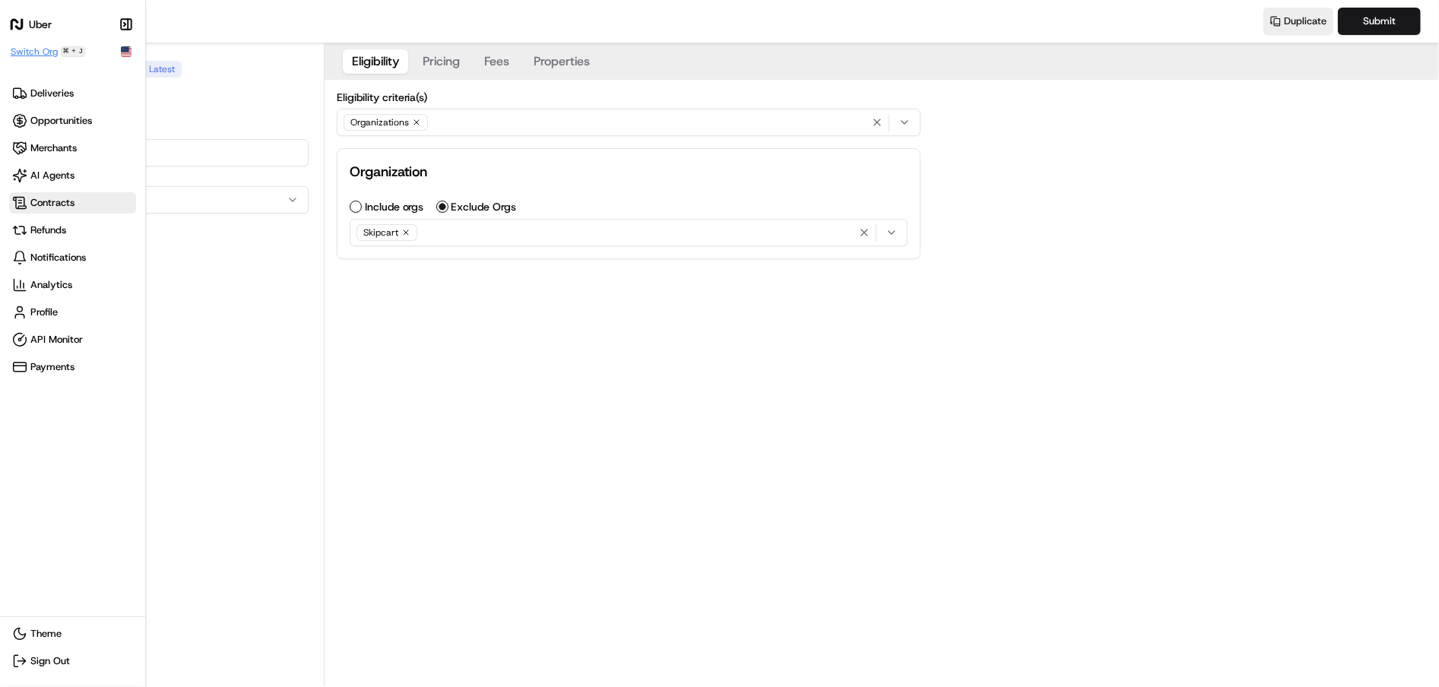
click at [36, 52] on span "Switch Org" at bounding box center [34, 52] width 47 height 12
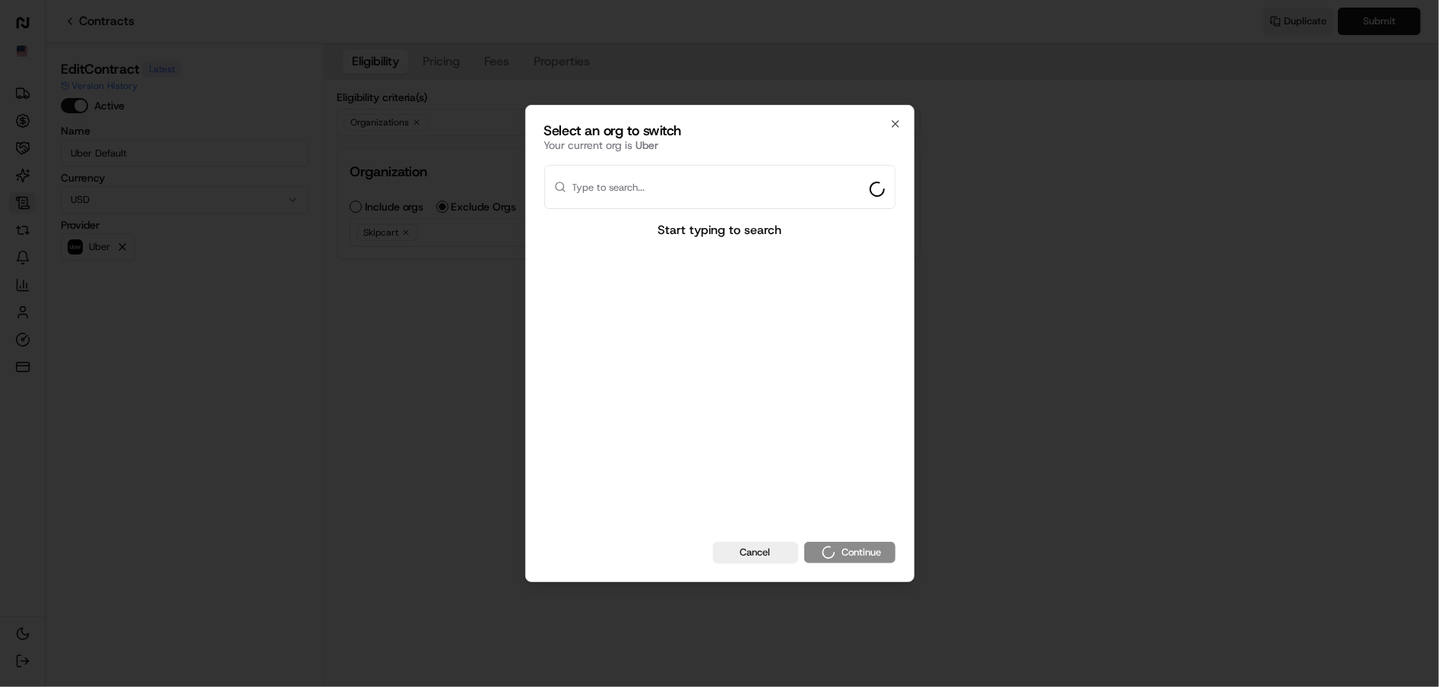
click at [436, 299] on div at bounding box center [719, 343] width 1439 height 687
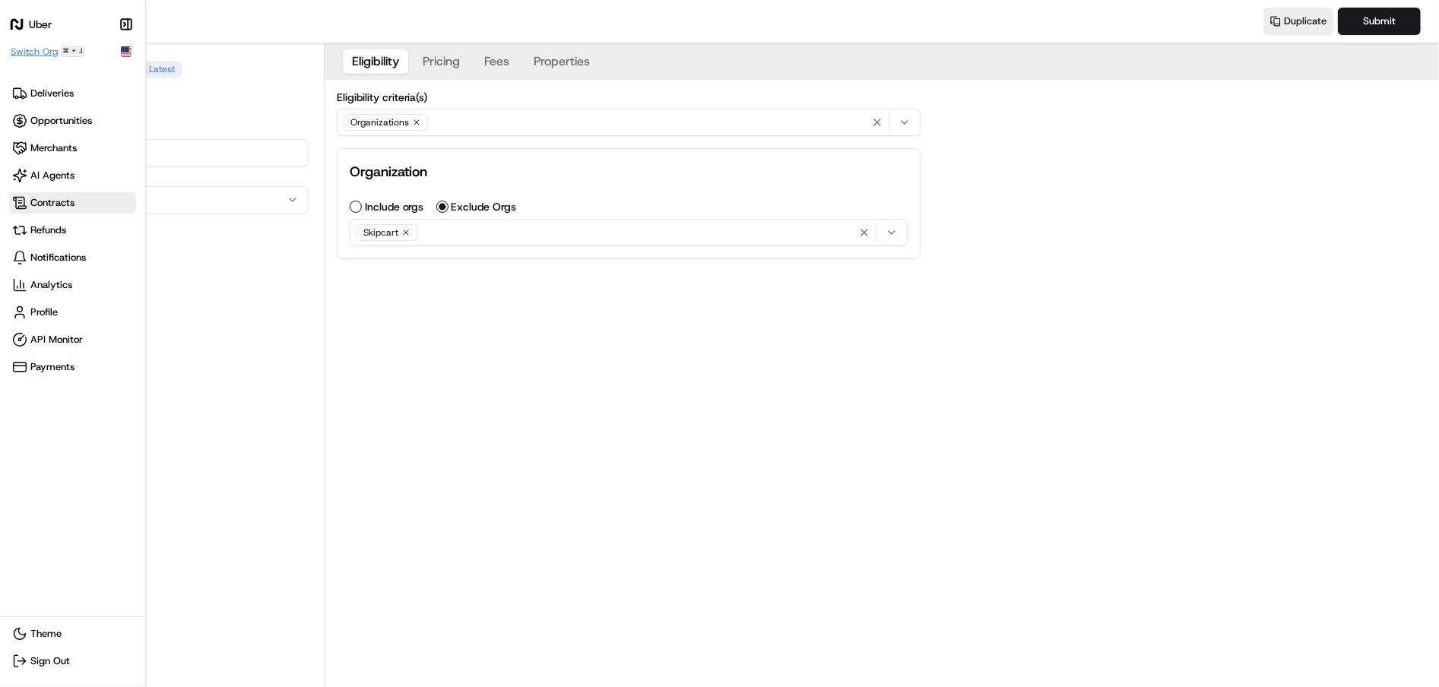
click at [34, 55] on span "Switch Org" at bounding box center [34, 52] width 47 height 12
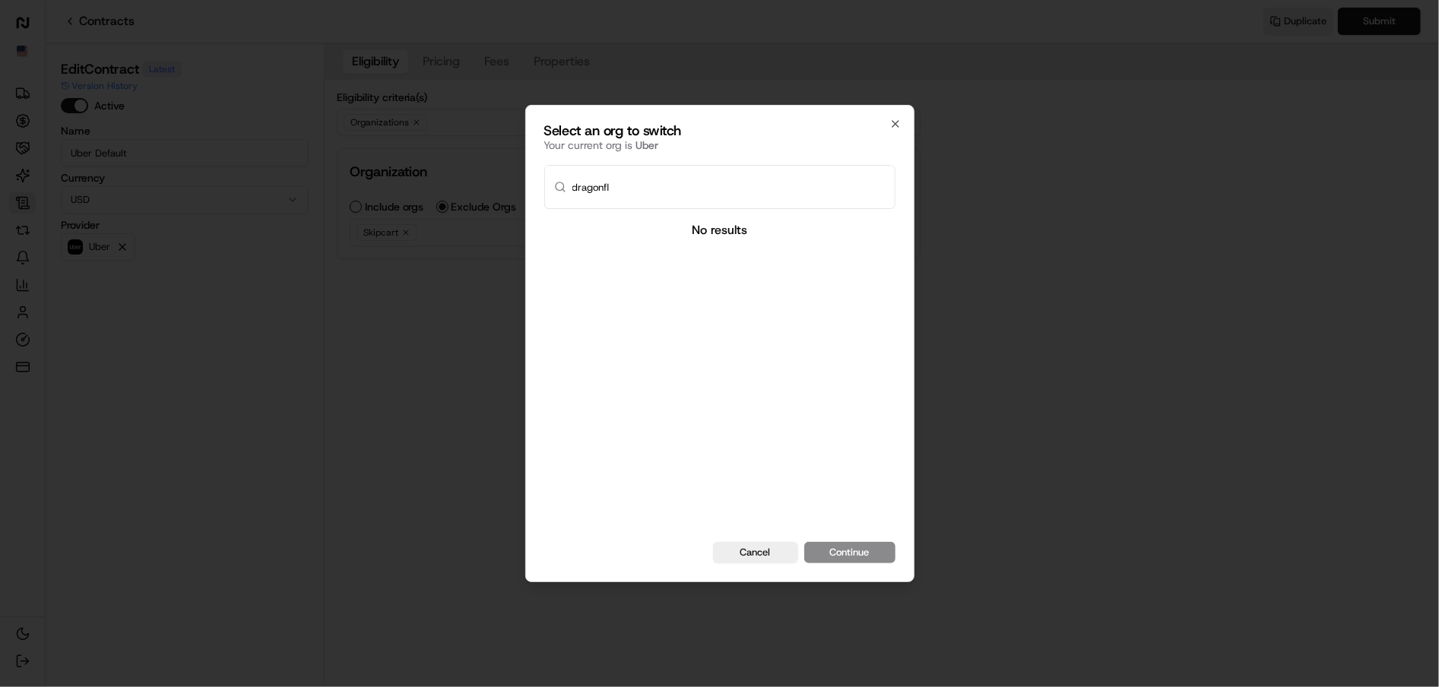
type input "dragonfly"
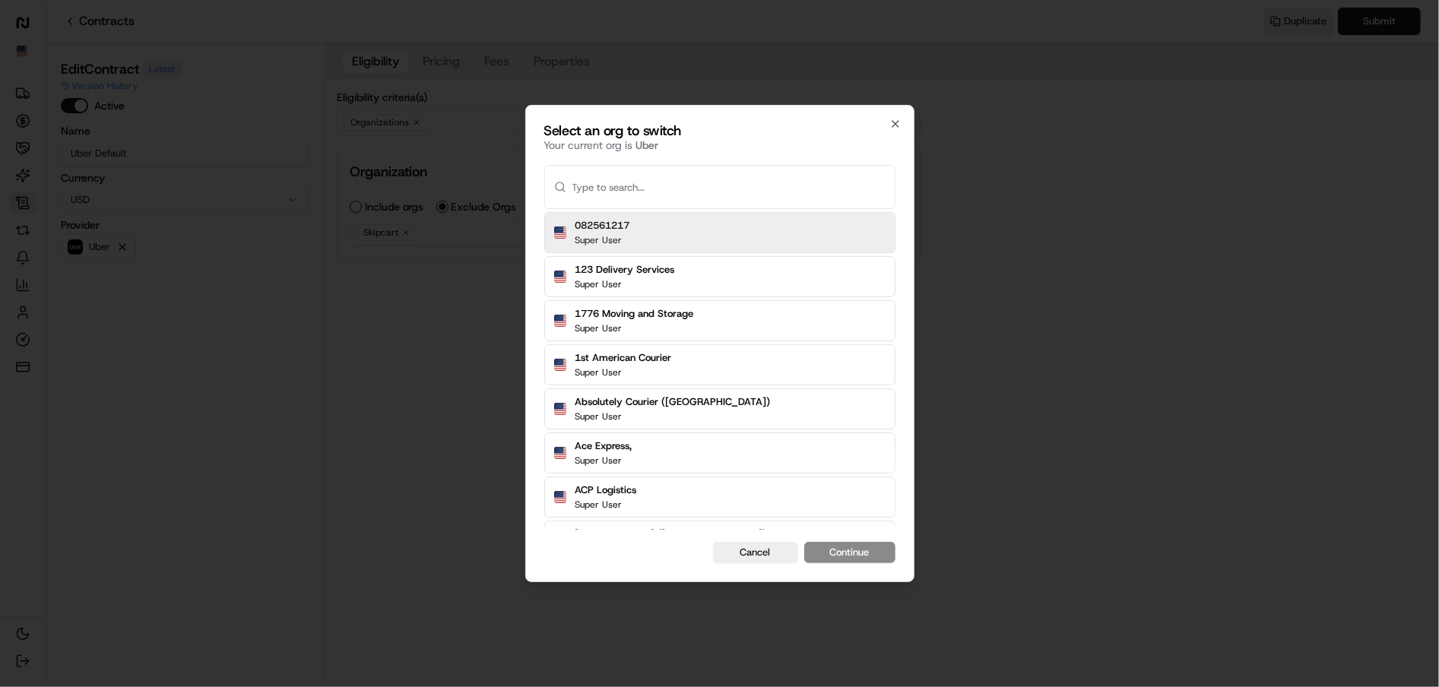
click at [307, 375] on div at bounding box center [719, 343] width 1439 height 687
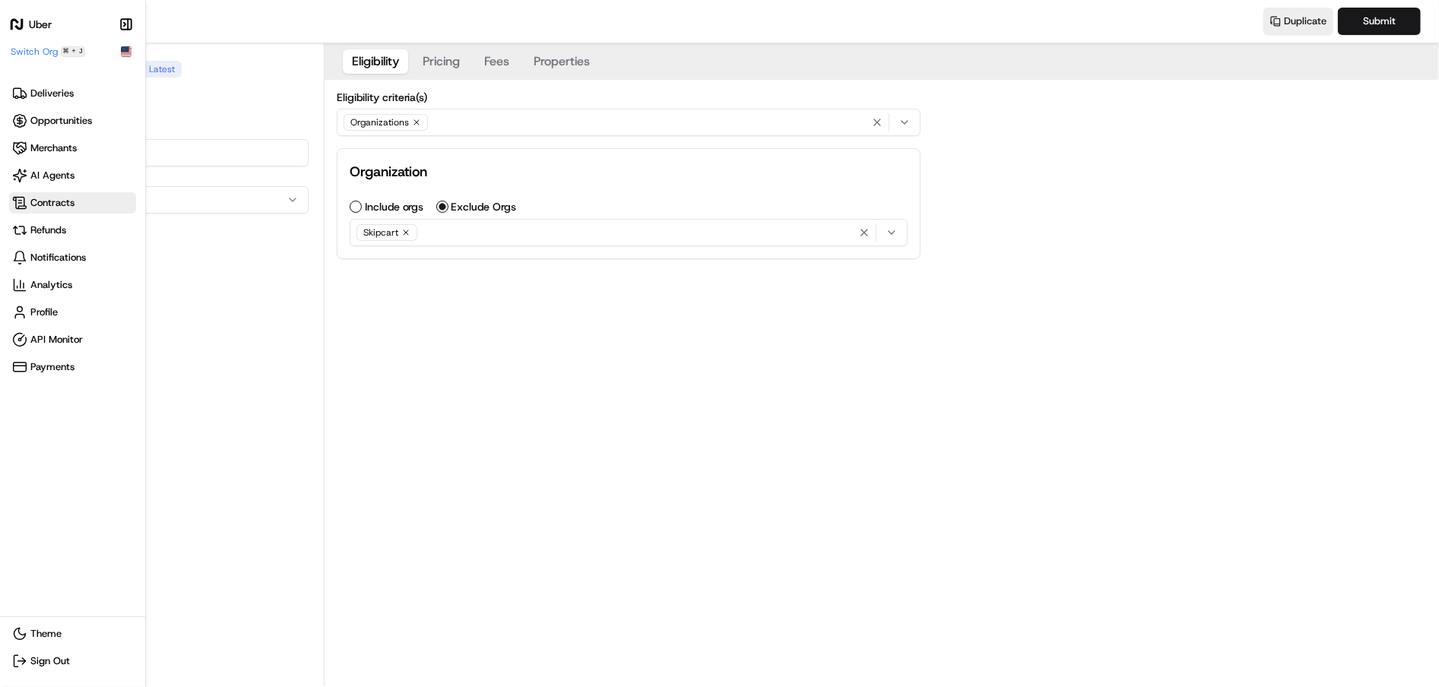
click at [43, 30] on h1 "Uber" at bounding box center [40, 24] width 23 height 15
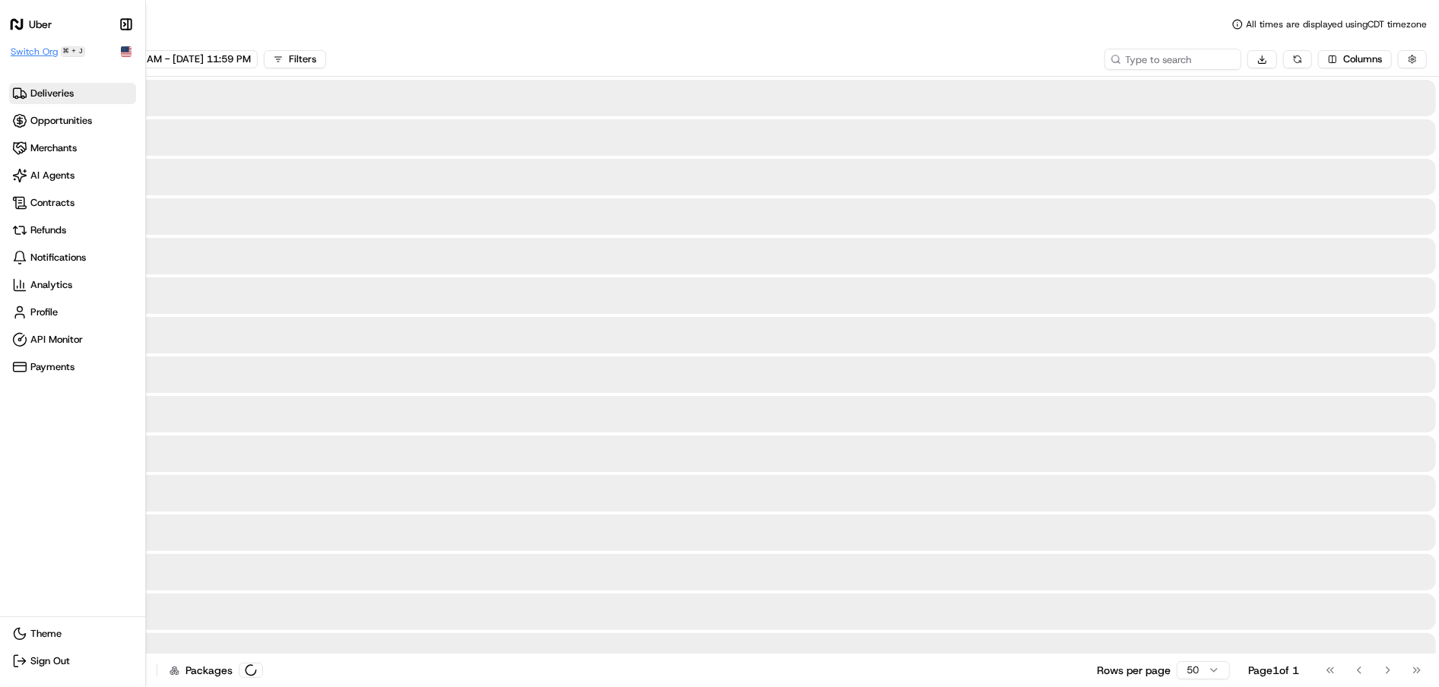
click at [44, 48] on span "Switch Org" at bounding box center [34, 52] width 47 height 12
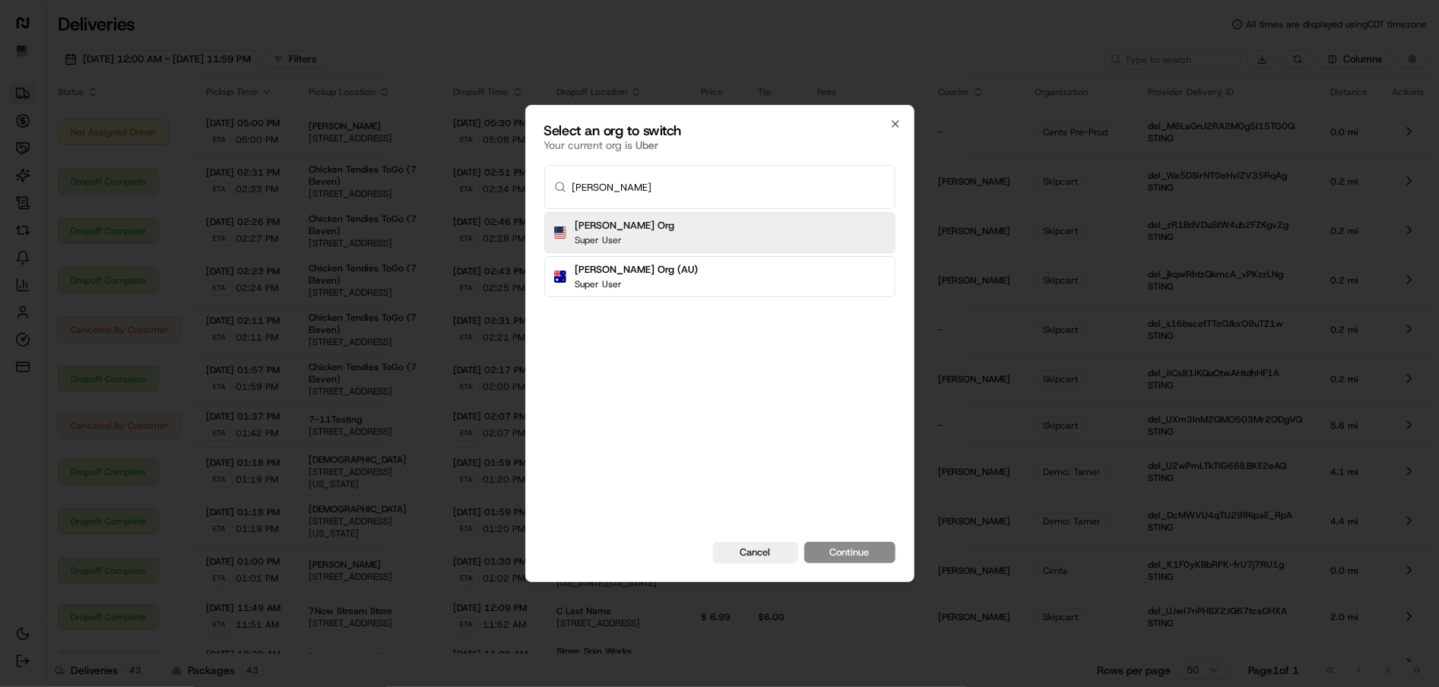
type input "[PERSON_NAME]"
click at [603, 228] on h2 "[PERSON_NAME] Org" at bounding box center [625, 226] width 100 height 14
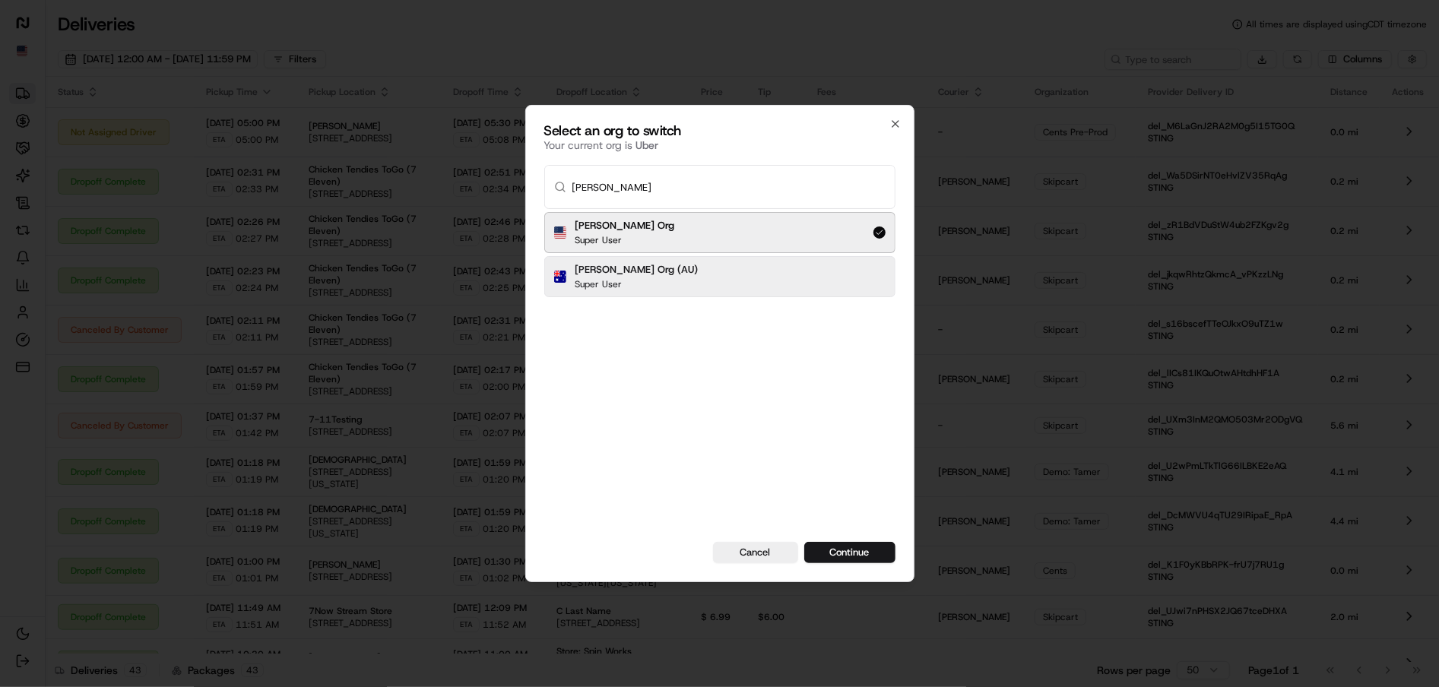
click at [862, 564] on div "Select an org to switch Your current org is Uber nash Nash Org Super User Nash …" at bounding box center [719, 343] width 389 height 477
click at [862, 554] on button "Continue" at bounding box center [849, 552] width 91 height 21
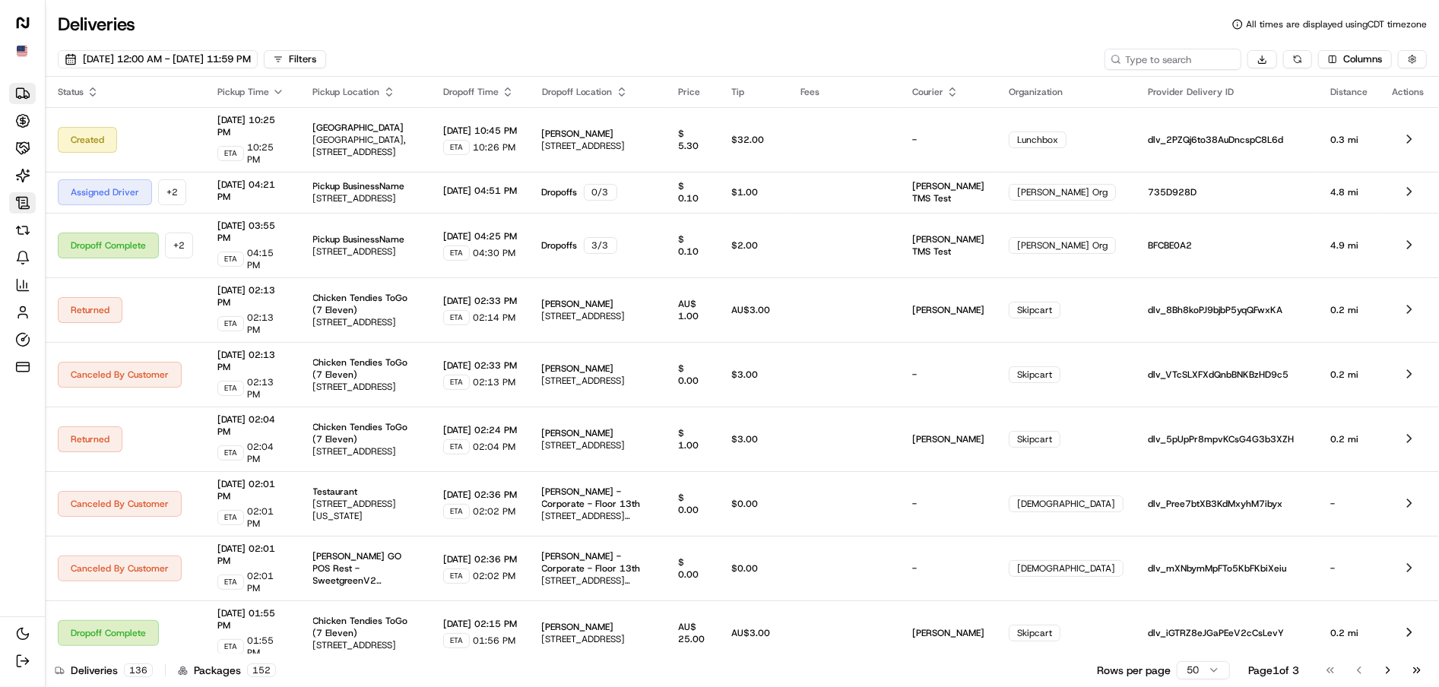
click at [20, 198] on icon at bounding box center [22, 202] width 15 height 15
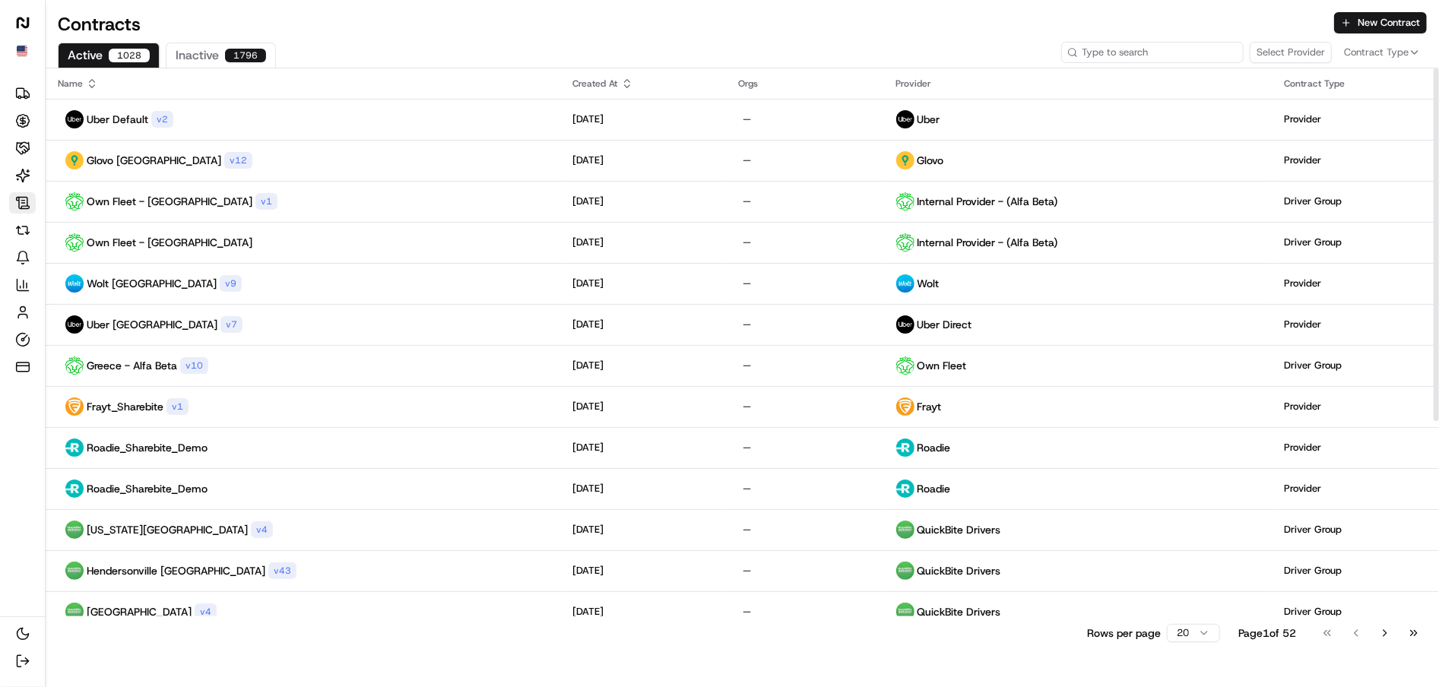
click at [1194, 52] on input at bounding box center [1152, 52] width 182 height 21
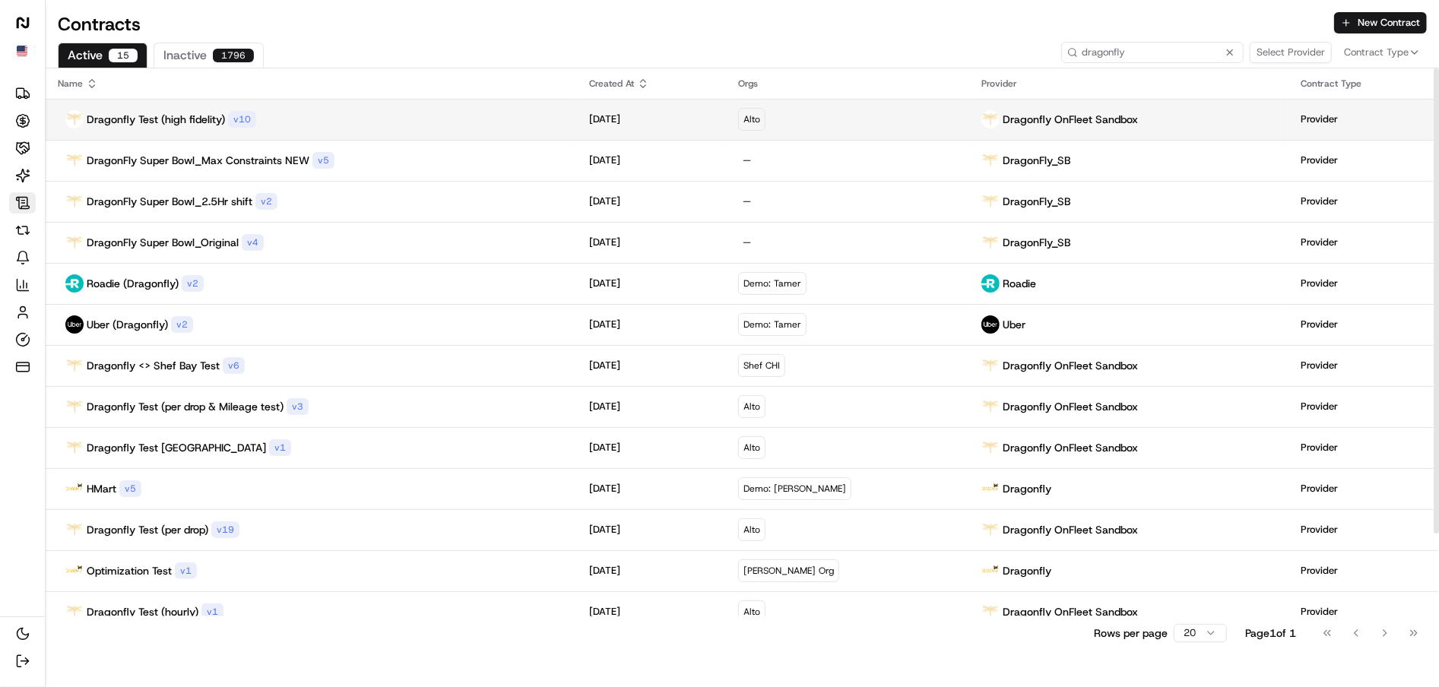
type input "dragonfly"
click at [299, 125] on div "Dragonfly Test (high fidelity) v 10" at bounding box center [311, 119] width 507 height 18
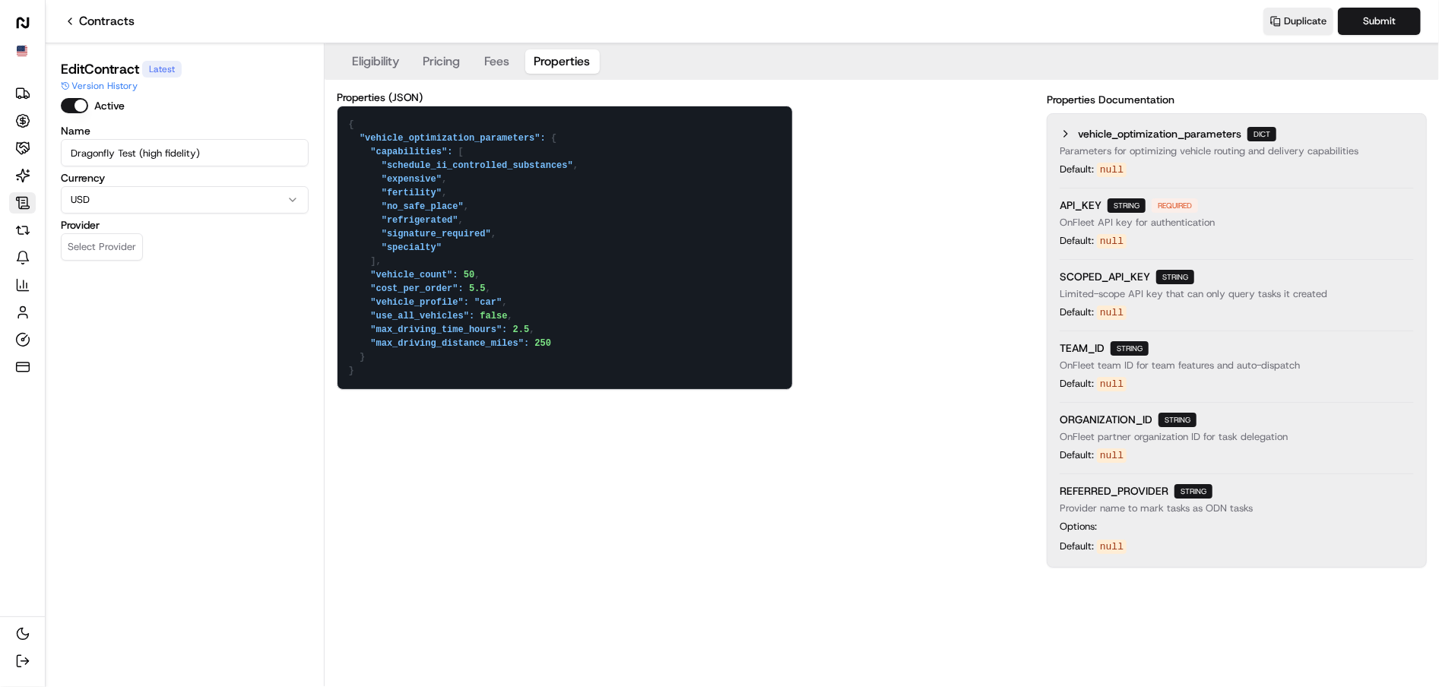
click at [581, 65] on button "Properties" at bounding box center [562, 61] width 74 height 24
drag, startPoint x: 378, startPoint y: 371, endPoint x: 332, endPoint y: 119, distance: 256.5
click at [332, 119] on div "Properties (JSON) { "vehicle_optimization_parameters": { "capabilities": [ "sch…" at bounding box center [882, 330] width 1114 height 500
click at [90, 22] on link "Contracts" at bounding box center [99, 21] width 71 height 18
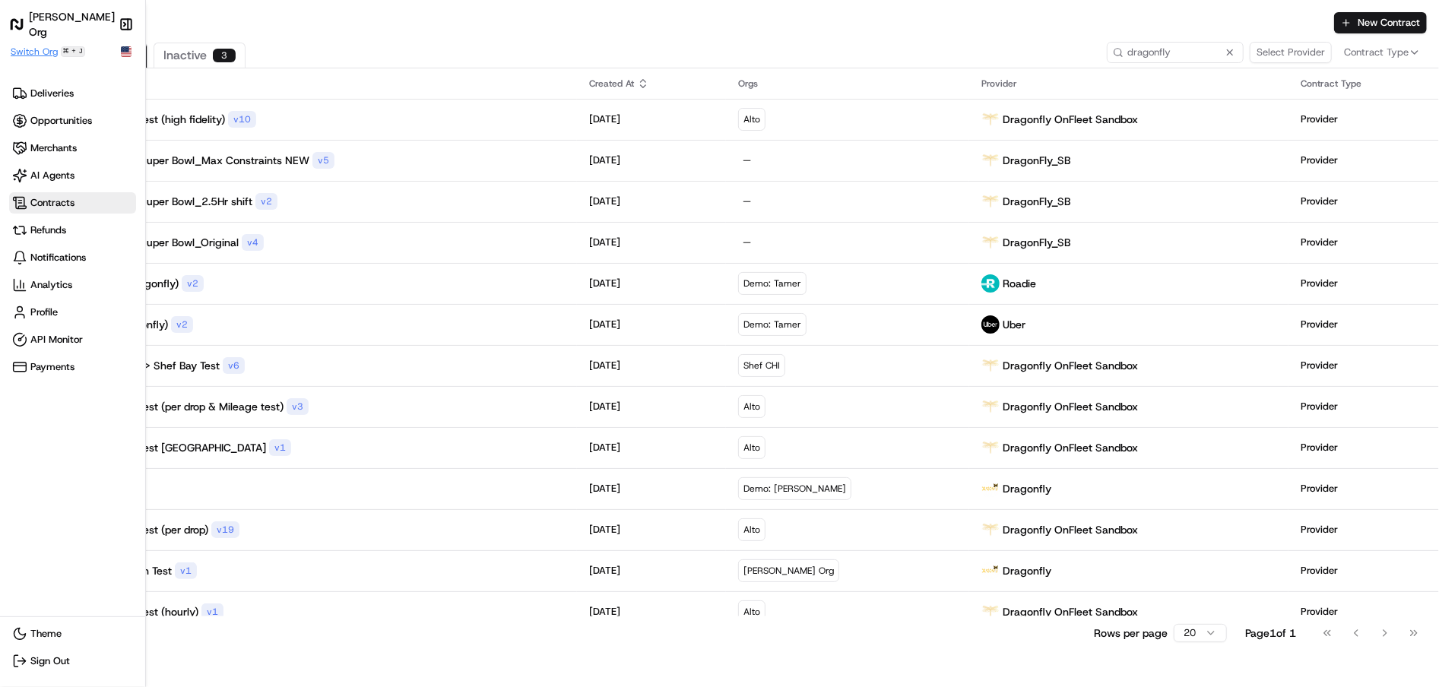
click at [43, 52] on span "Switch Org" at bounding box center [34, 52] width 47 height 12
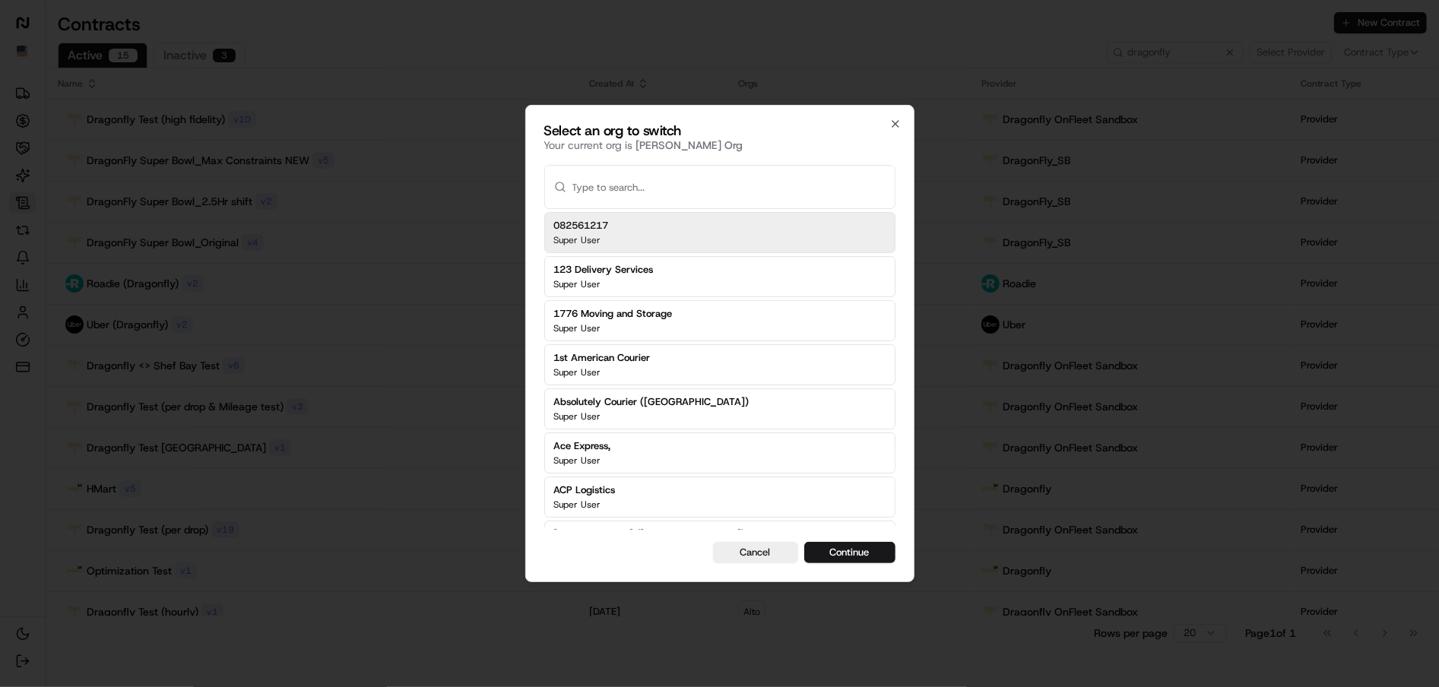
click at [389, 52] on div at bounding box center [719, 343] width 1439 height 687
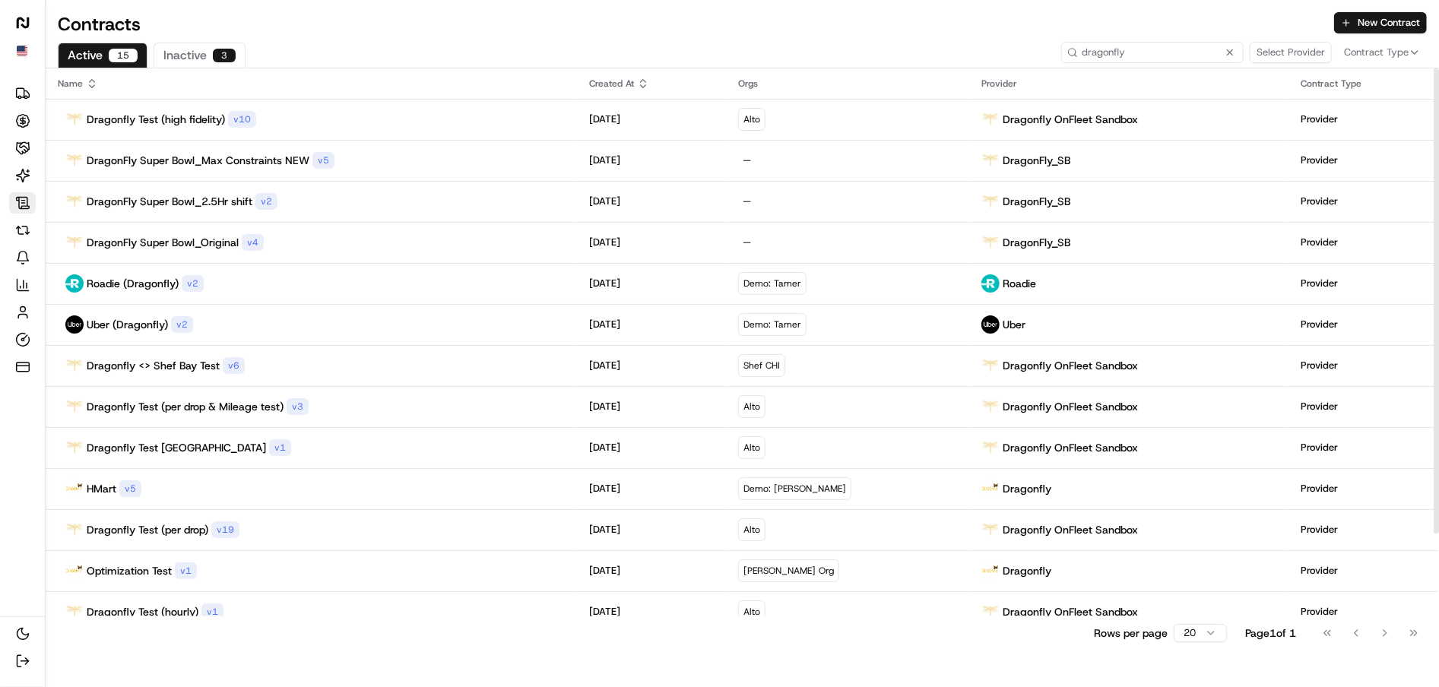
click at [1192, 50] on input "dragonfly" at bounding box center [1152, 52] width 182 height 21
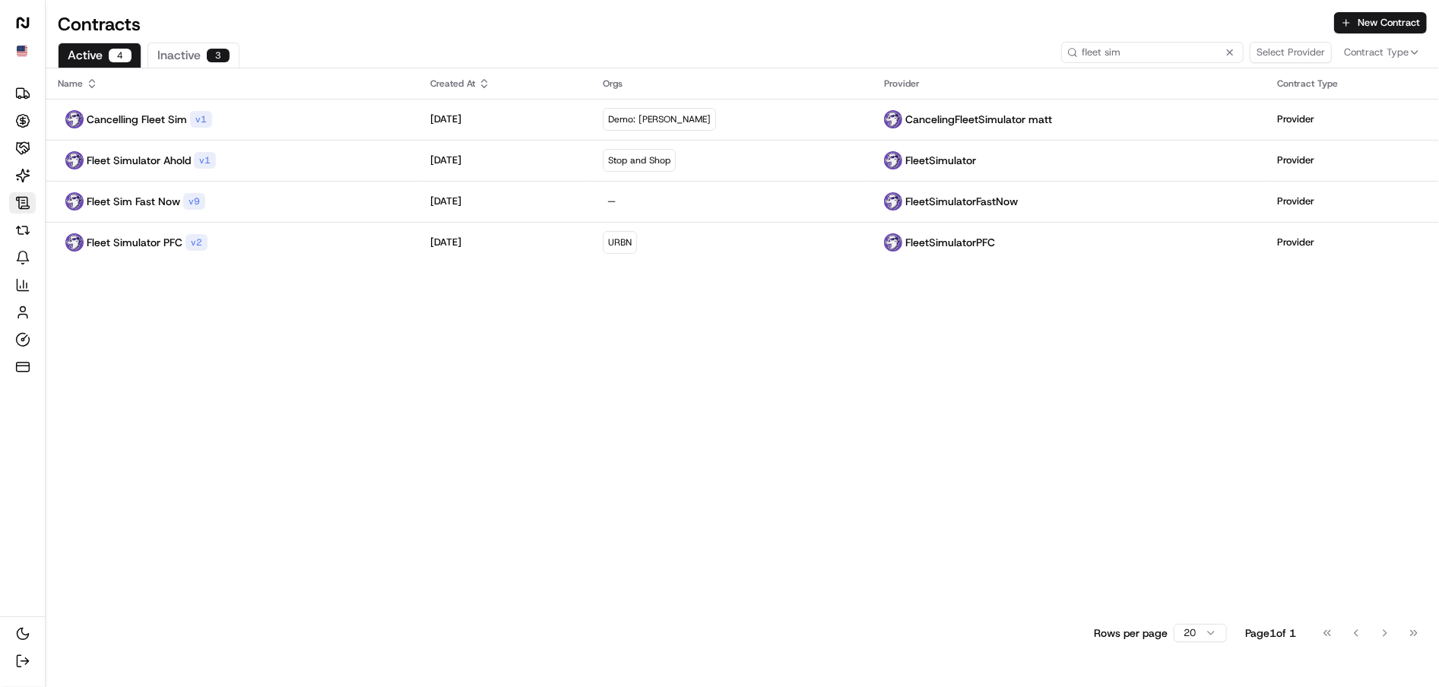
type input "fleet sim"
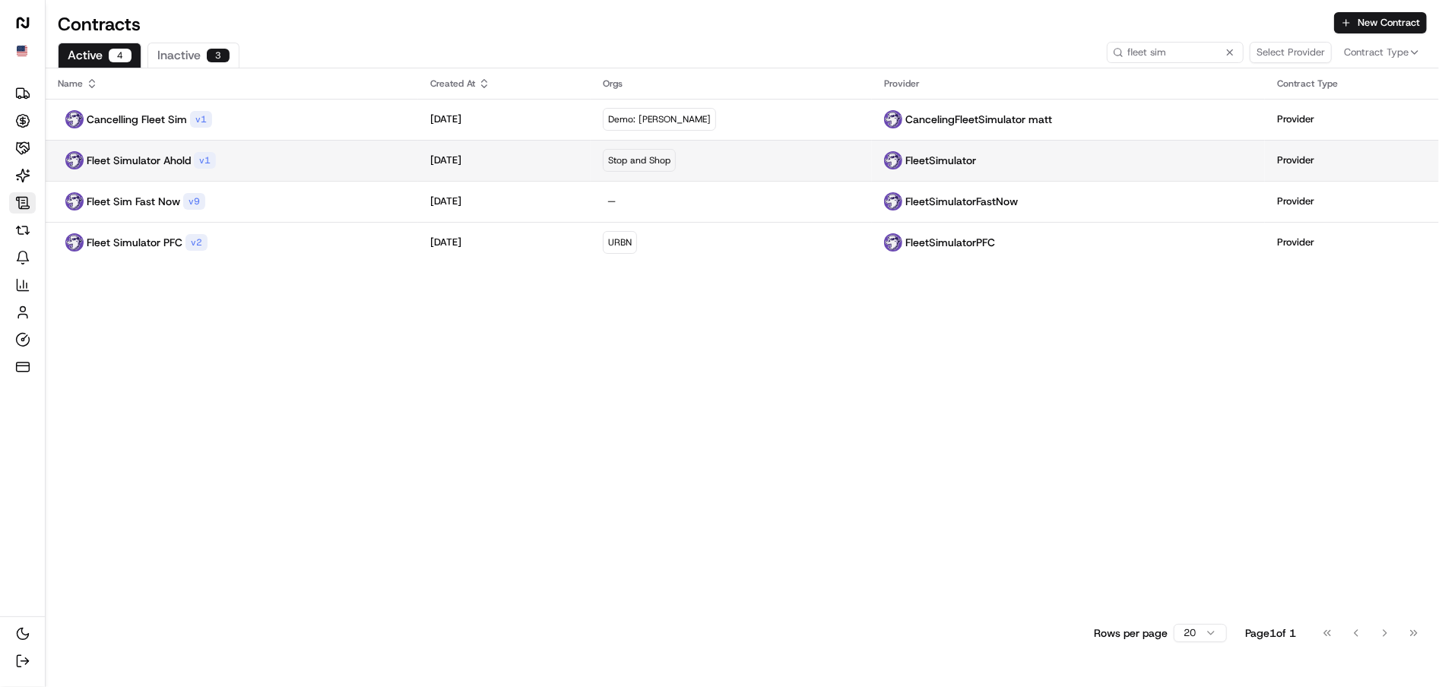
click at [319, 160] on div "Fleet Simulator Ahold v 1" at bounding box center [232, 160] width 348 height 18
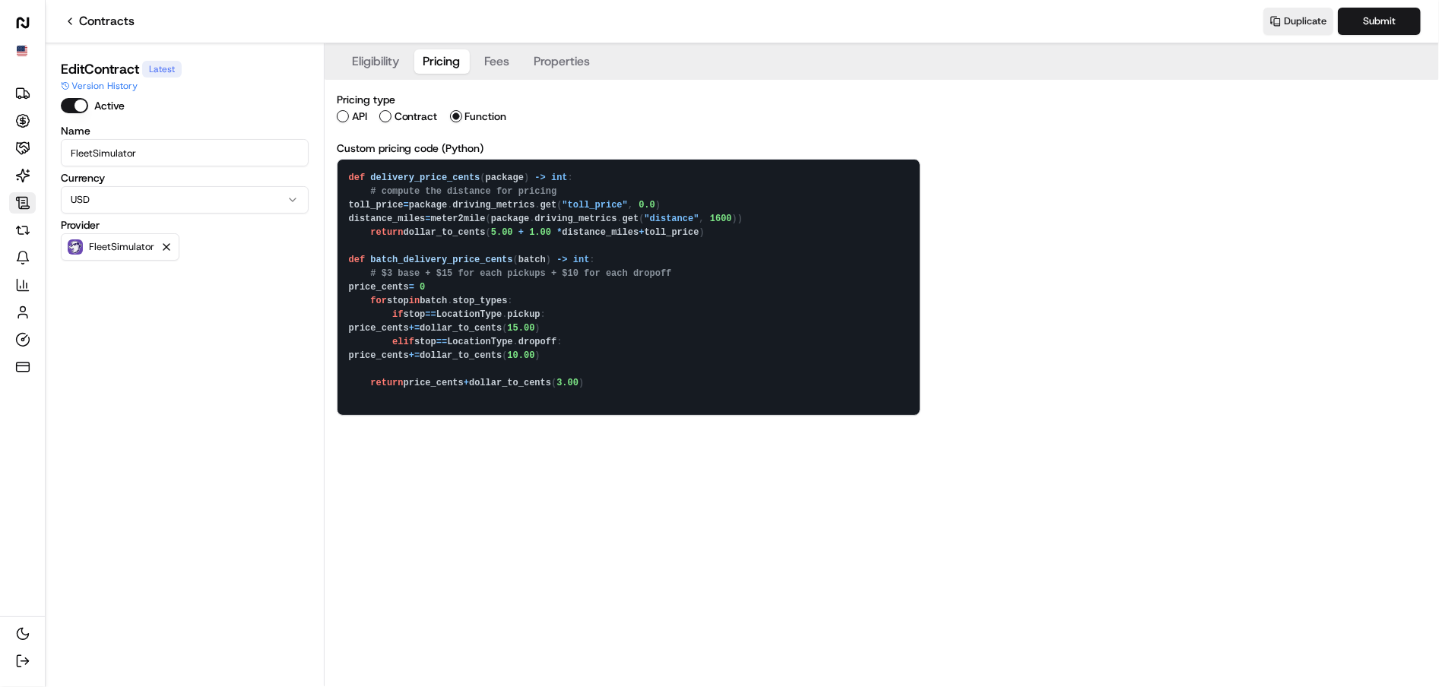
click at [439, 65] on button "Pricing" at bounding box center [441, 61] width 55 height 24
click at [493, 62] on button "Fees" at bounding box center [497, 61] width 43 height 24
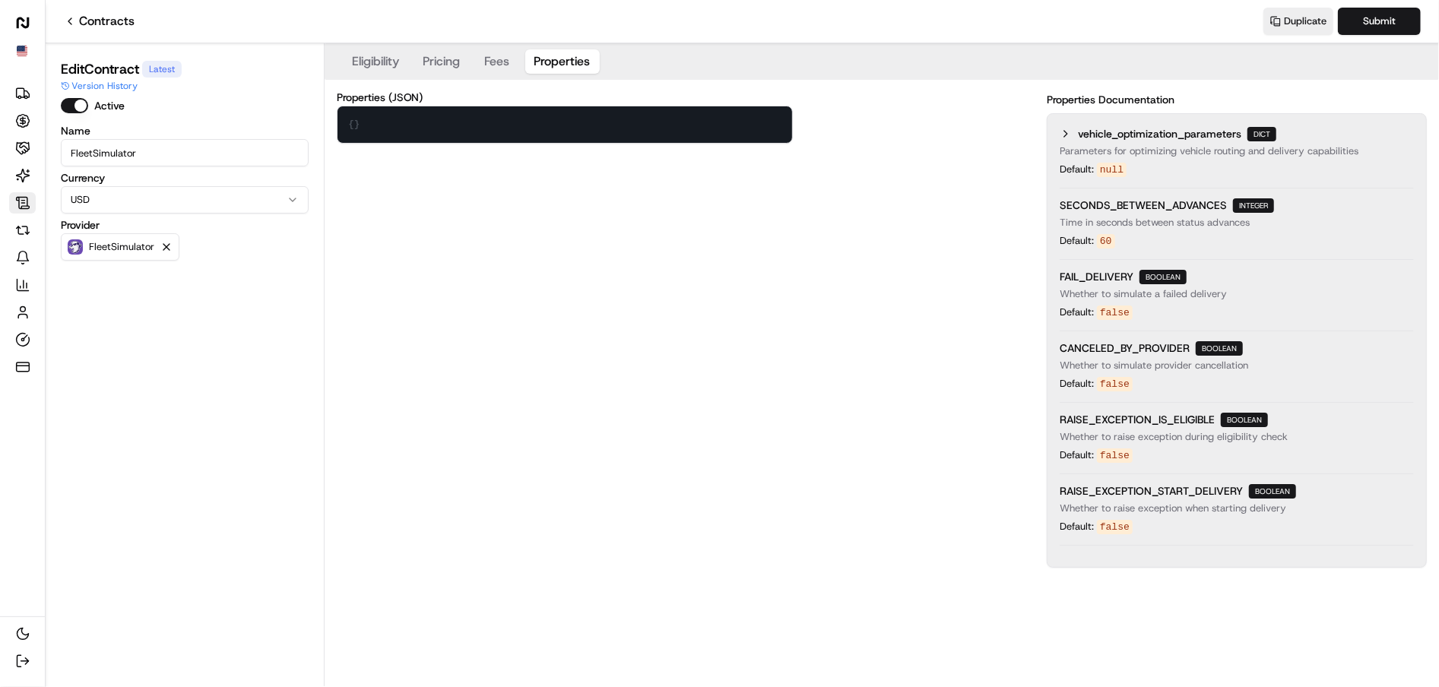
click at [563, 62] on button "Properties" at bounding box center [562, 61] width 74 height 24
click at [411, 117] on textarea "{}" at bounding box center [565, 124] width 455 height 36
paste textarea ""vehicle_optimization_parameters": { "capabilities": [ "schedule_ii_controlled_…"
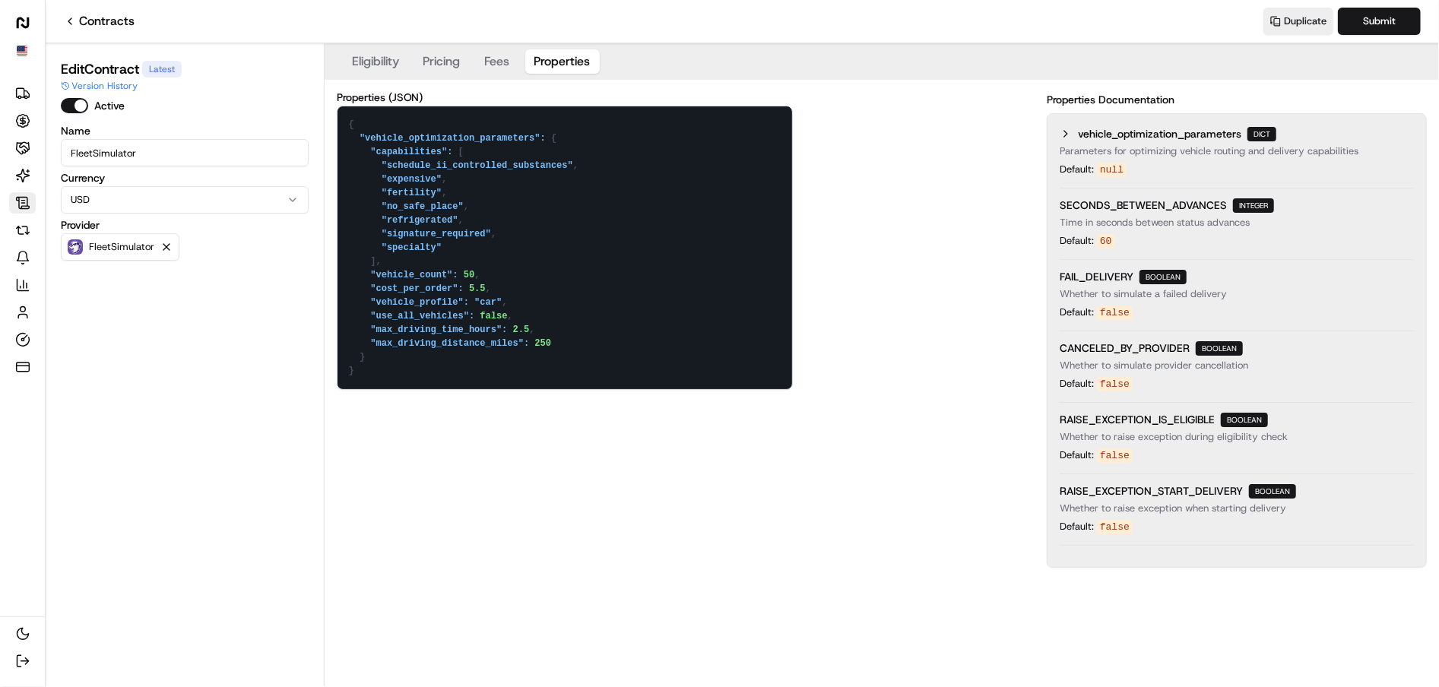
drag, startPoint x: 397, startPoint y: 258, endPoint x: 307, endPoint y: 163, distance: 131.2
click at [307, 163] on div "Edit Contract Latest Version History Active Name FleetSimulator Currency USD Pr…" at bounding box center [742, 364] width 1393 height 643
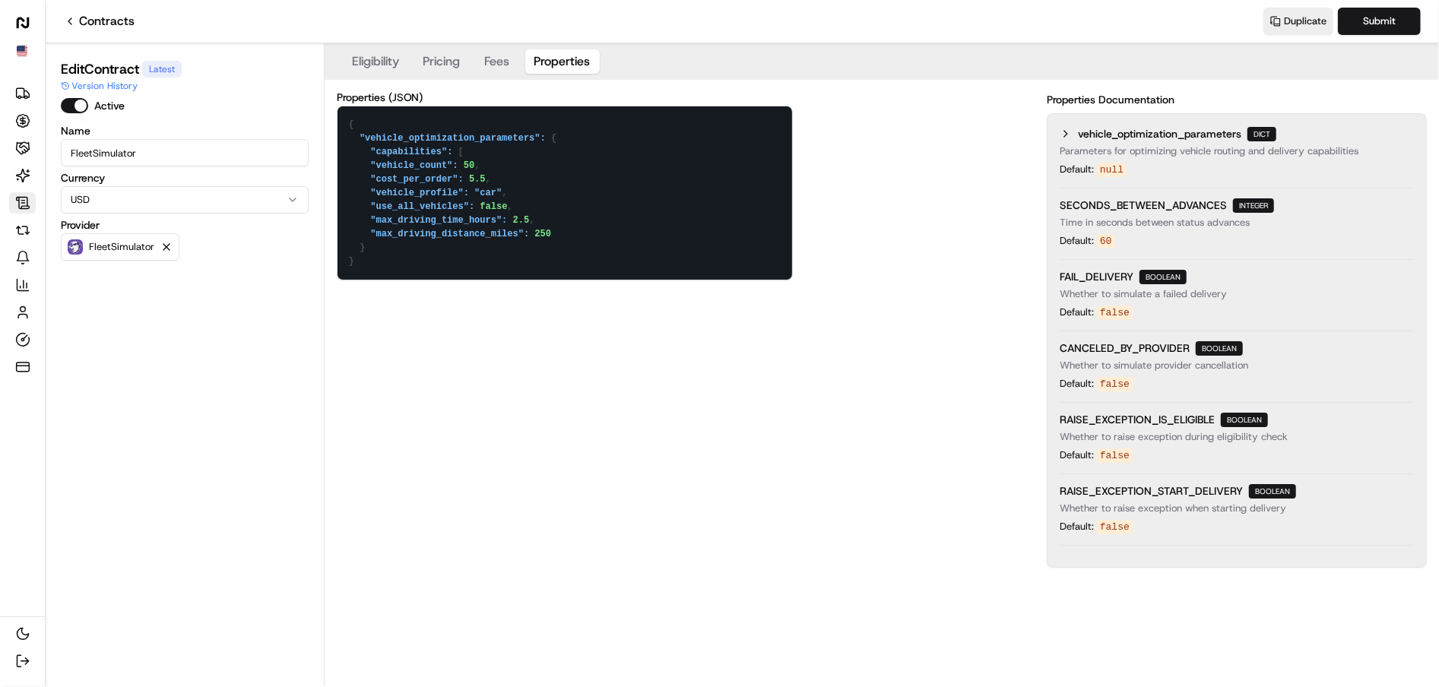
drag, startPoint x: 491, startPoint y: 147, endPoint x: 298, endPoint y: 147, distance: 193.1
click at [298, 147] on div "Edit Contract Latest Version History Active Name FleetSimulator Currency USD Pr…" at bounding box center [742, 364] width 1393 height 643
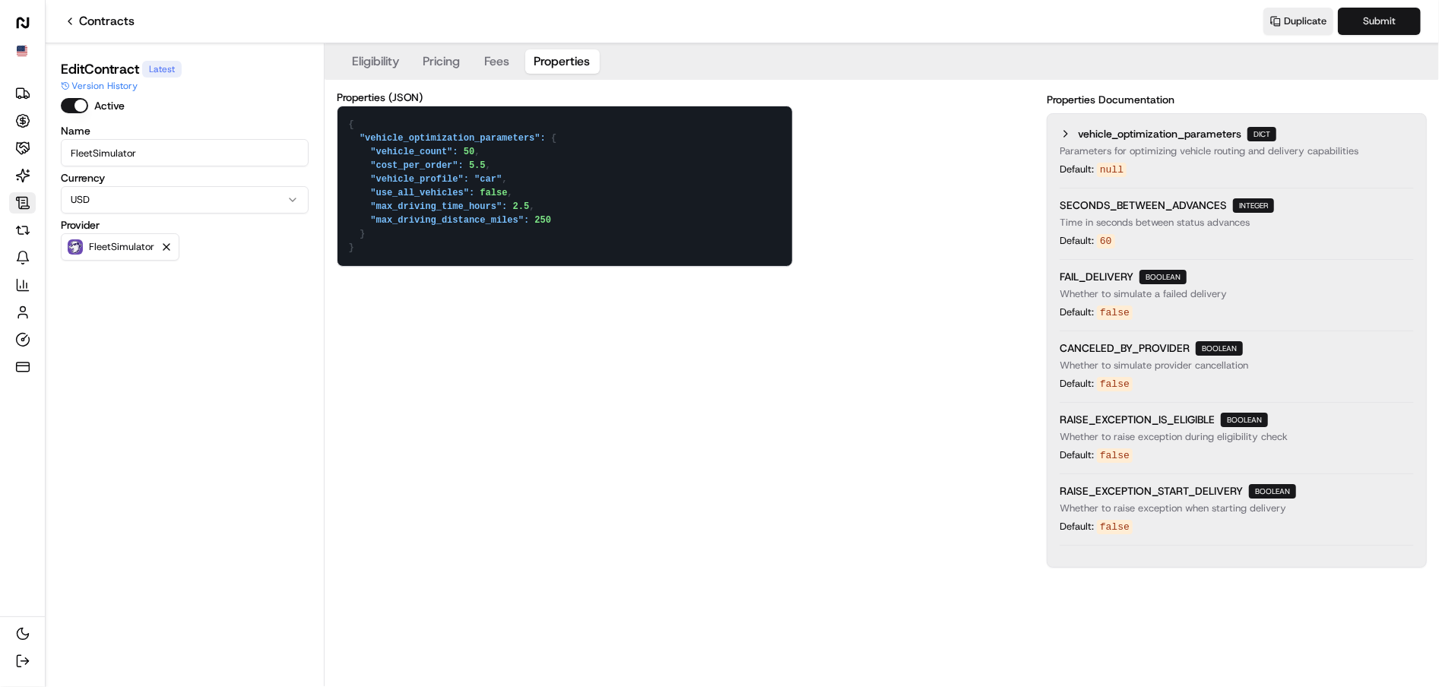
type textarea "{ "vehicle_optimization_parameters": { "vehicle_count": 50, "cost_per_order": 5…"
click at [1387, 26] on button "Submit" at bounding box center [1379, 21] width 83 height 27
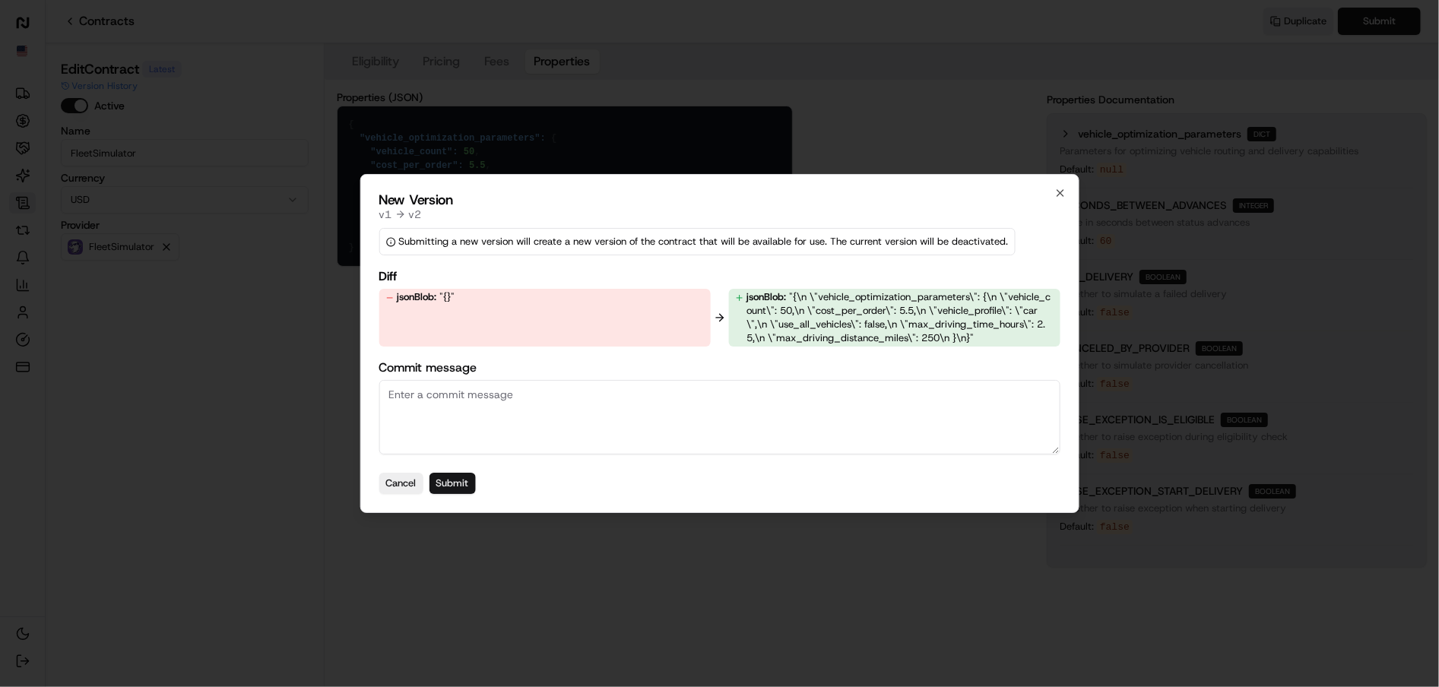
click at [466, 485] on button "Submit" at bounding box center [452, 483] width 46 height 21
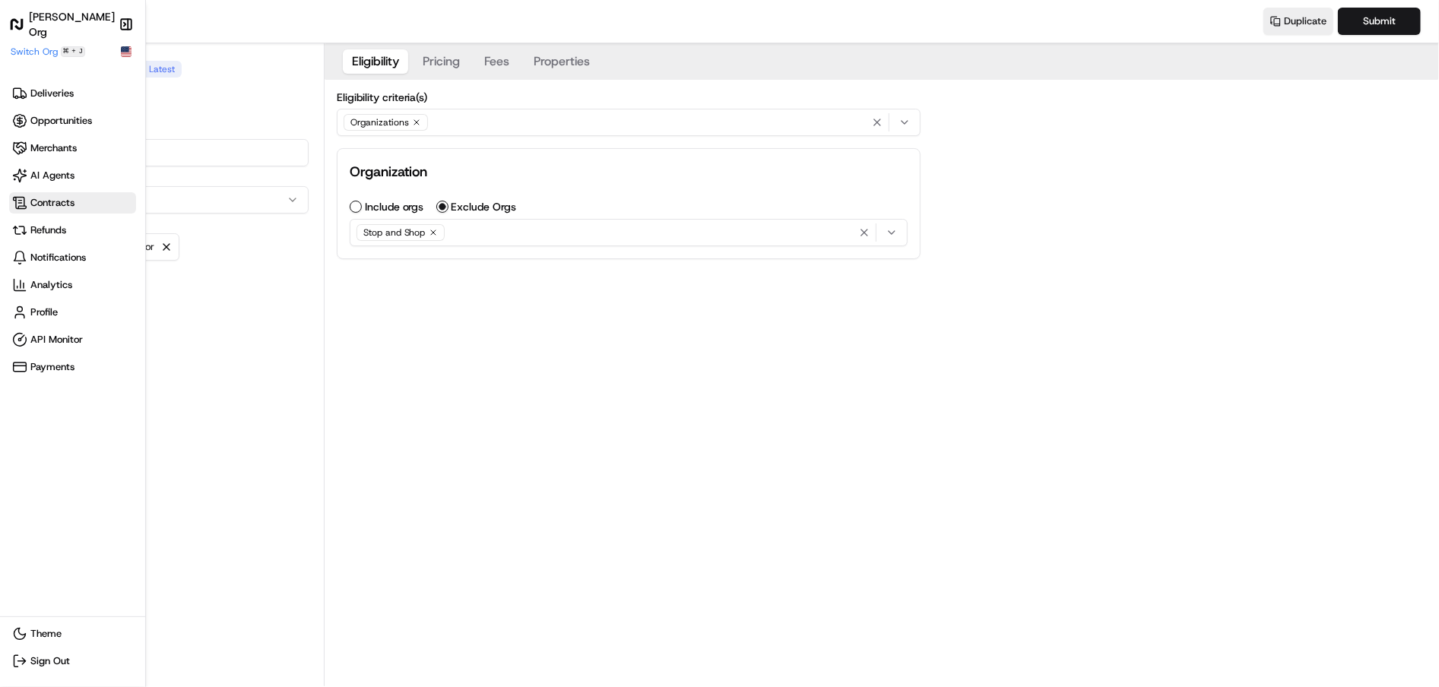
click at [34, 197] on span "Contracts" at bounding box center [52, 203] width 44 height 14
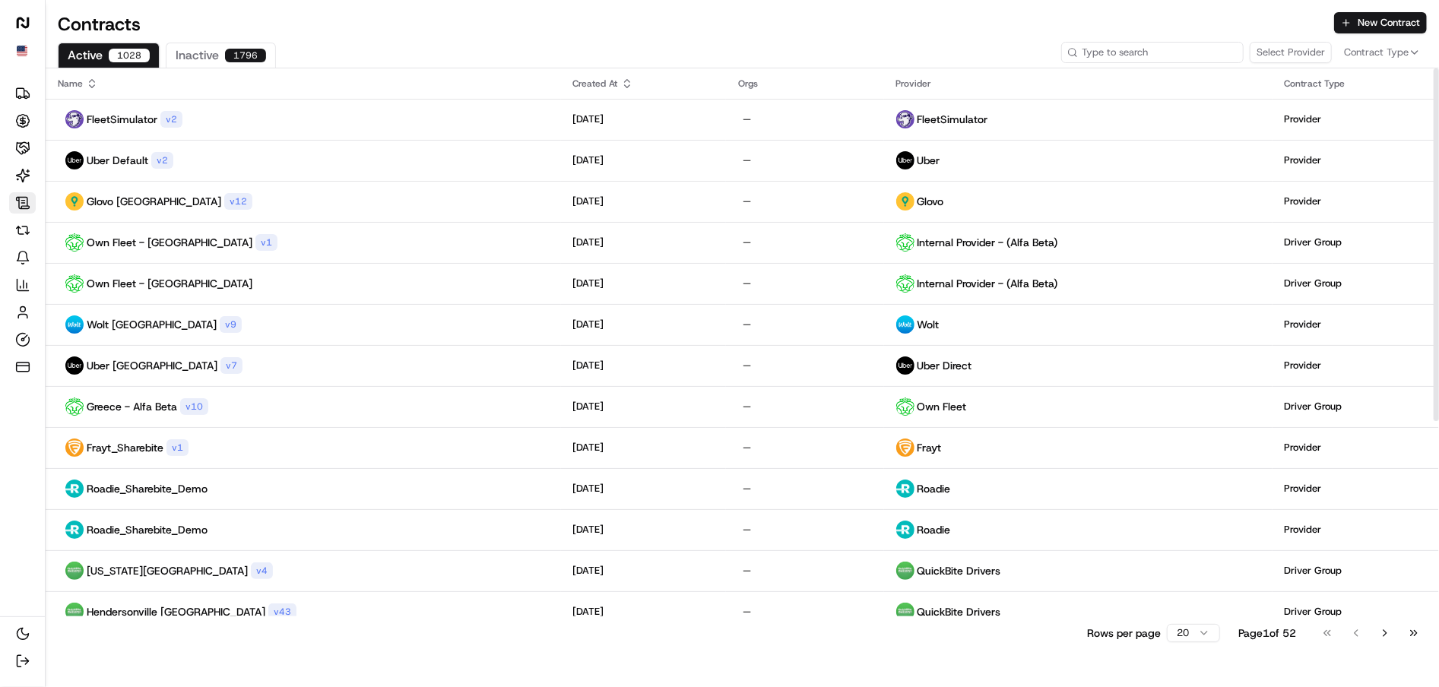
click at [1146, 57] on input at bounding box center [1152, 52] width 182 height 21
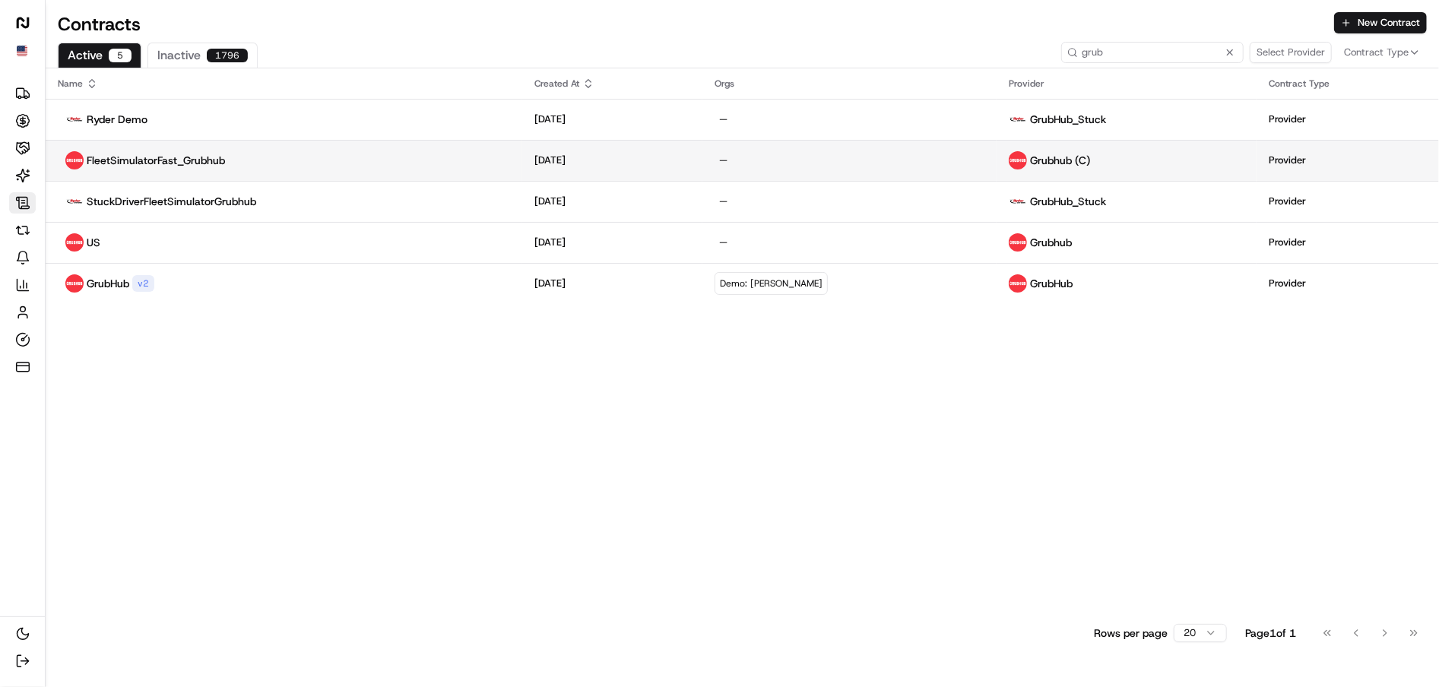
type input "grub"
click at [206, 161] on p "FleetSimulatorFast_Grubhub" at bounding box center [156, 160] width 138 height 15
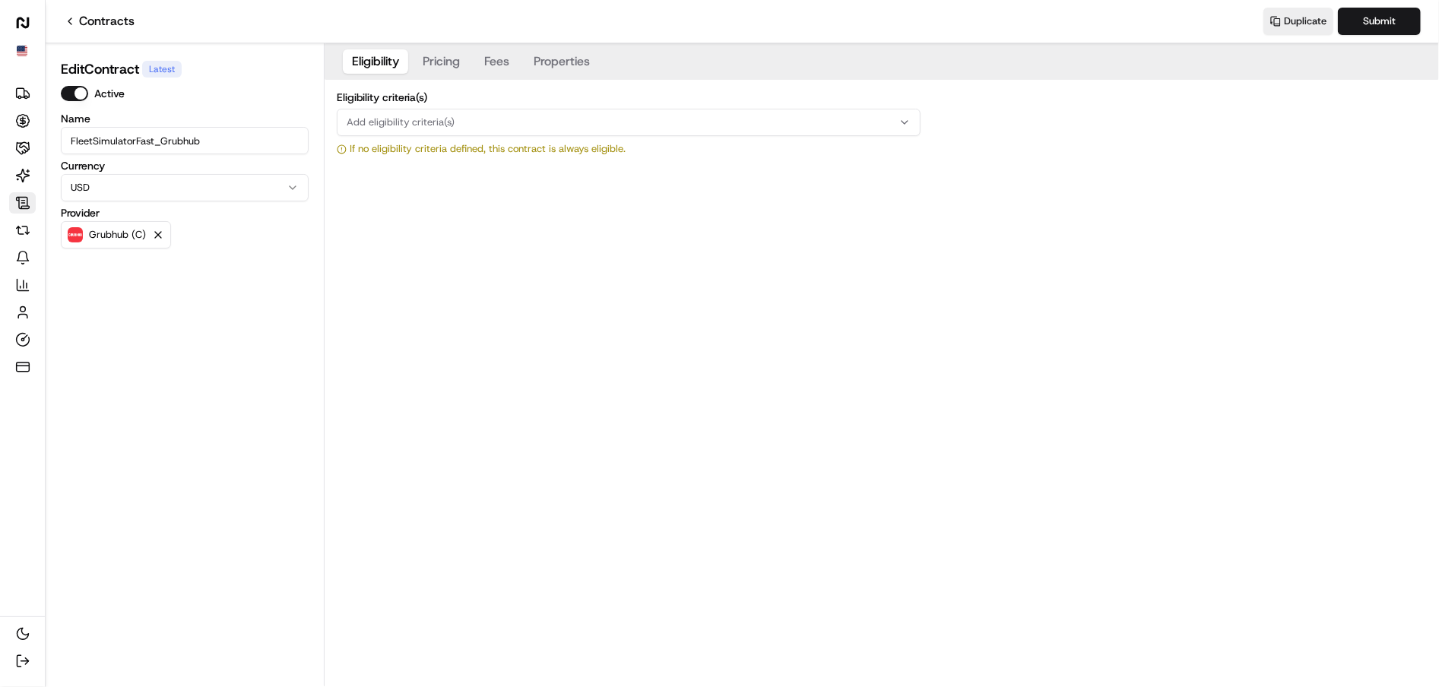
click at [570, 55] on button "Properties" at bounding box center [562, 61] width 74 height 24
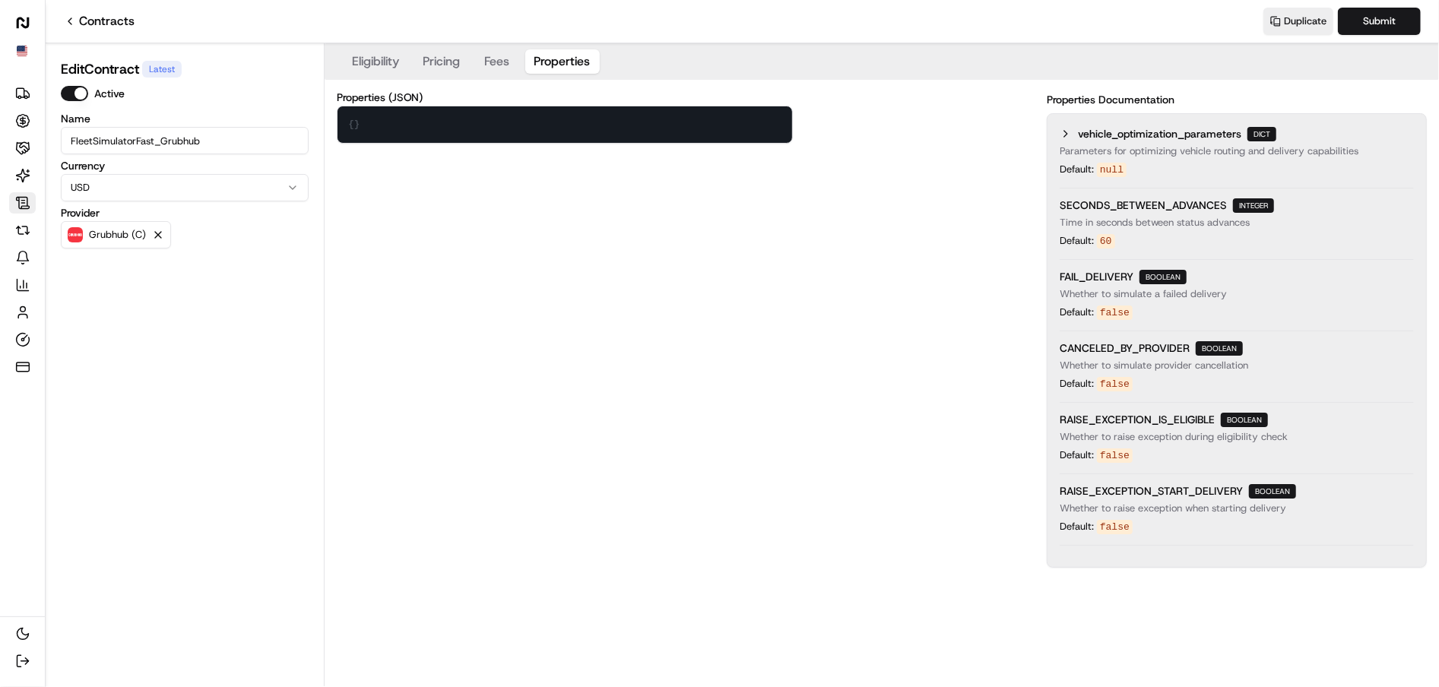
click at [493, 111] on textarea "{}" at bounding box center [565, 124] width 455 height 36
paste textarea ""vehicle_optimization_parameters": { "capabilities": [ "schedule_ii_controlled_…"
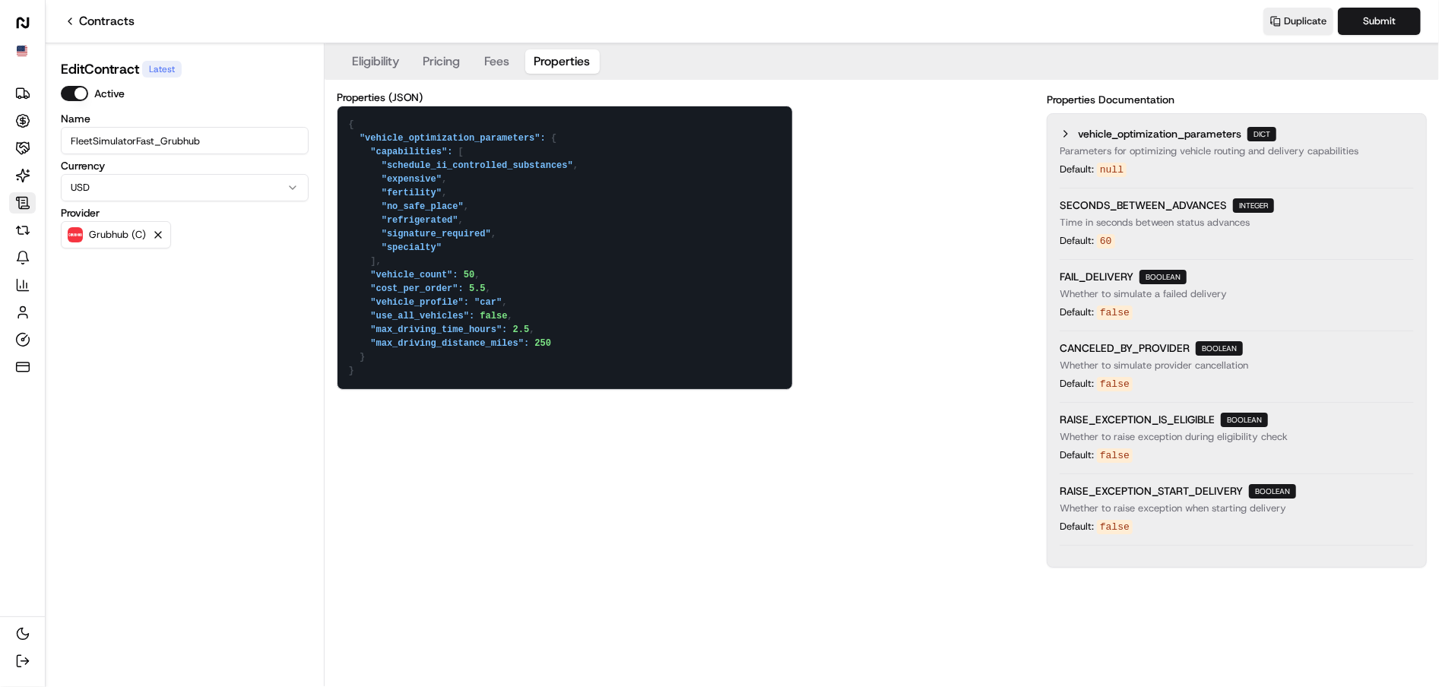
drag, startPoint x: 398, startPoint y: 260, endPoint x: 301, endPoint y: 157, distance: 140.9
click at [301, 157] on div "Edit Contract Latest Active Name FleetSimulatorFast_Grubhub Currency USD Provid…" at bounding box center [742, 364] width 1393 height 643
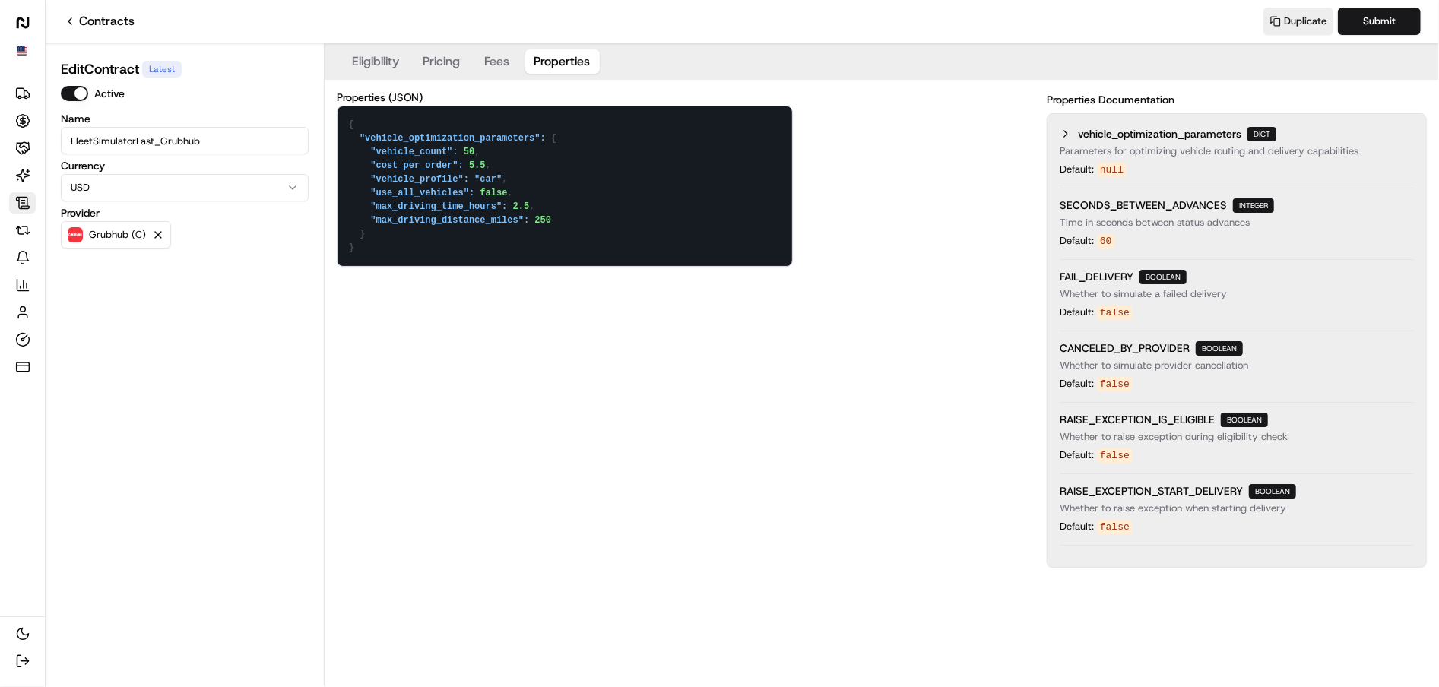
drag, startPoint x: 466, startPoint y: 149, endPoint x: 477, endPoint y: 151, distance: 10.9
click at [477, 151] on textarea "{ "vehicle_optimization_parameters": { "vehicle_count": 50, "cost_per_order": 5…" at bounding box center [565, 186] width 455 height 160
click at [481, 149] on textarea "{ "vehicle_optimization_parameters": { "vehicle_count": 5, "cost_per_order": 5.…" at bounding box center [565, 186] width 455 height 160
click at [510, 169] on textarea "{ "vehicle_optimization_parameters": { "vehicle_count": 5, "cost_per_order": 5.…" at bounding box center [565, 186] width 455 height 160
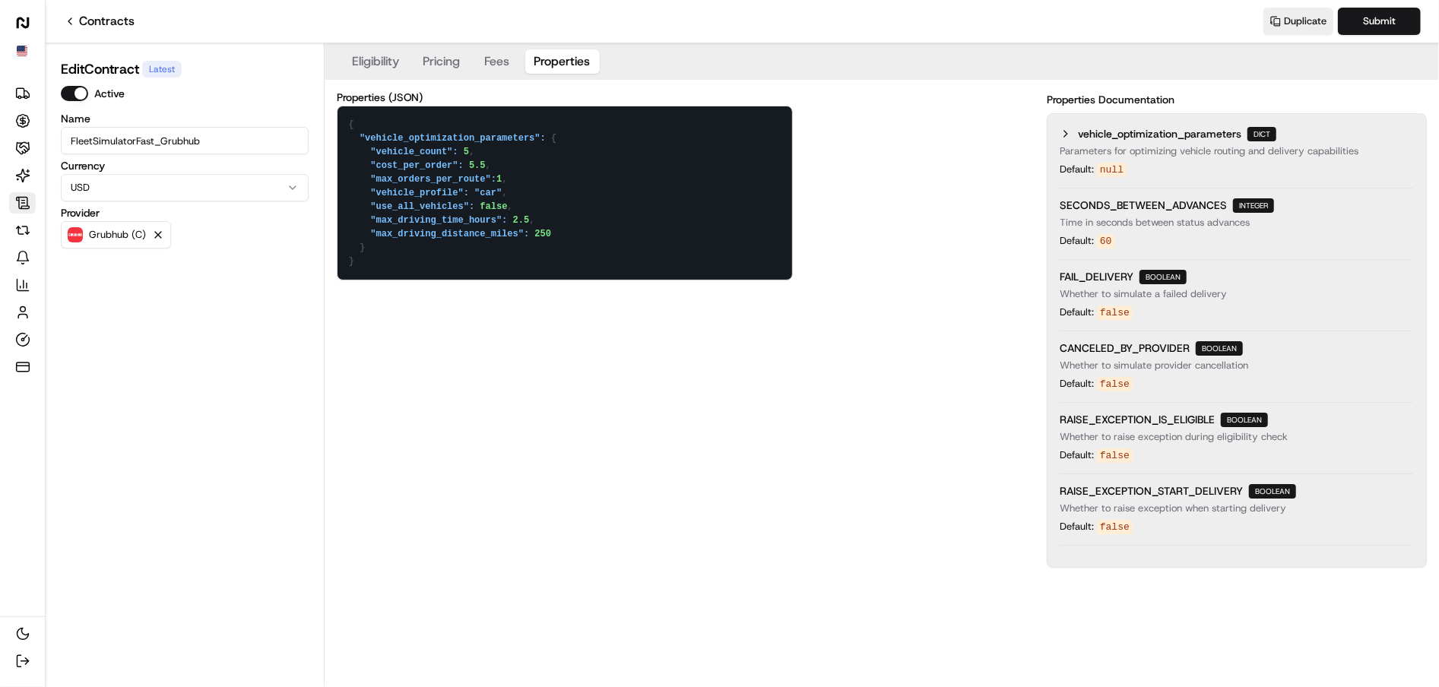
drag, startPoint x: 553, startPoint y: 228, endPoint x: 537, endPoint y: 229, distance: 16.0
click at [537, 229] on textarea "{ "vehicle_optimization_parameters": { "vehicle_count": 5, "cost_per_order": 5.…" at bounding box center [565, 192] width 455 height 173
click at [484, 170] on textarea "{ "vehicle_optimization_parameters": { "vehicle_count": 5, "cost_per_order": 5.…" at bounding box center [565, 192] width 455 height 173
click at [556, 198] on textarea "{ "vehicle_optimization_parameters": { "vehicle_count": 5, "cost_per_order": 5.…" at bounding box center [565, 192] width 455 height 173
type textarea "{ "vehicle_optimization_parameters": { "vehicle_count": 5, "cost_per_order": 5.…"
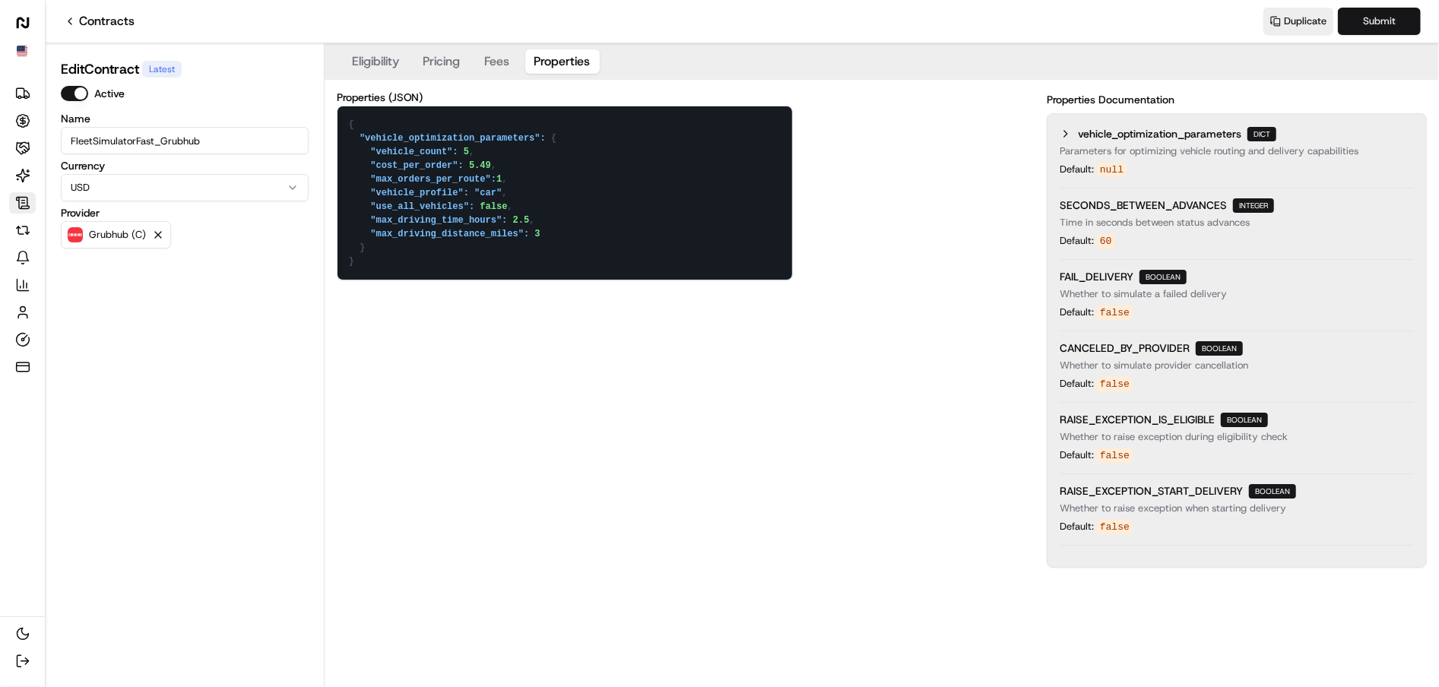
click at [1390, 22] on button "Submit" at bounding box center [1379, 21] width 83 height 27
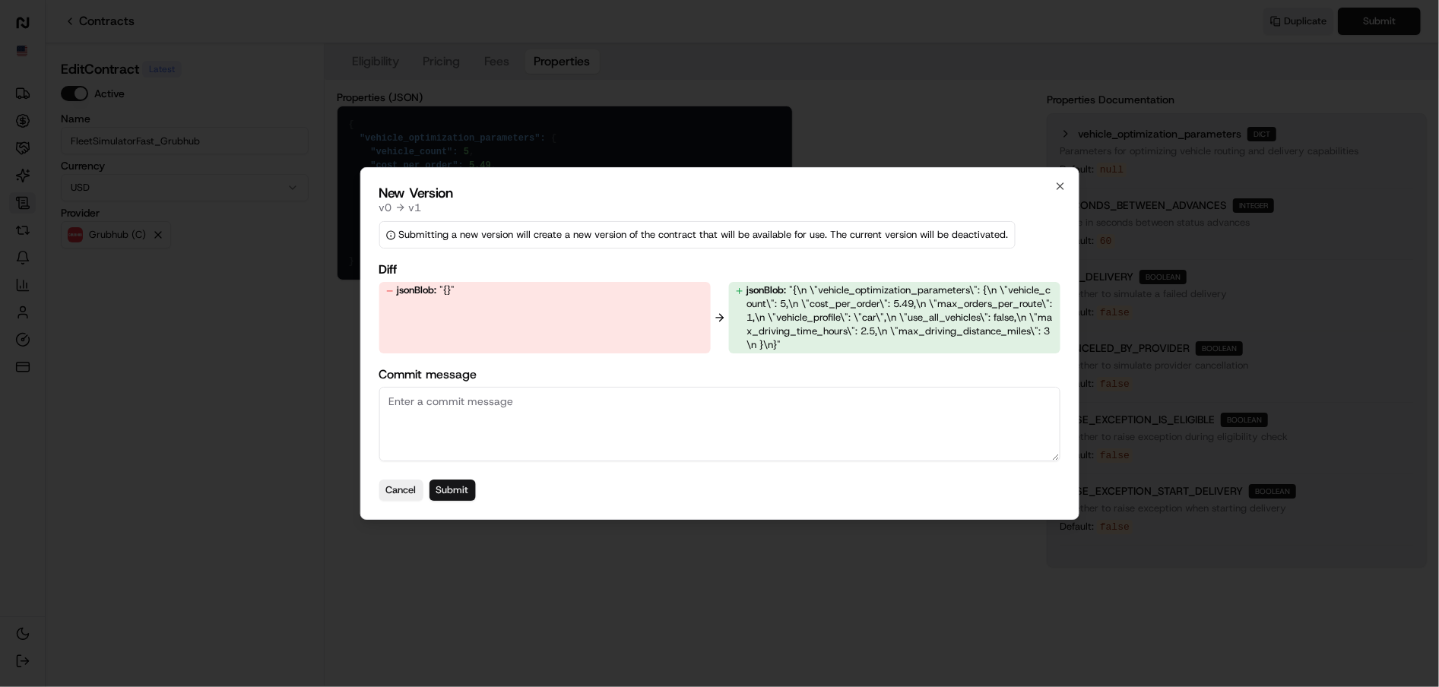
click at [475, 484] on button "Submit" at bounding box center [452, 490] width 46 height 21
